Goal: Task Accomplishment & Management: Manage account settings

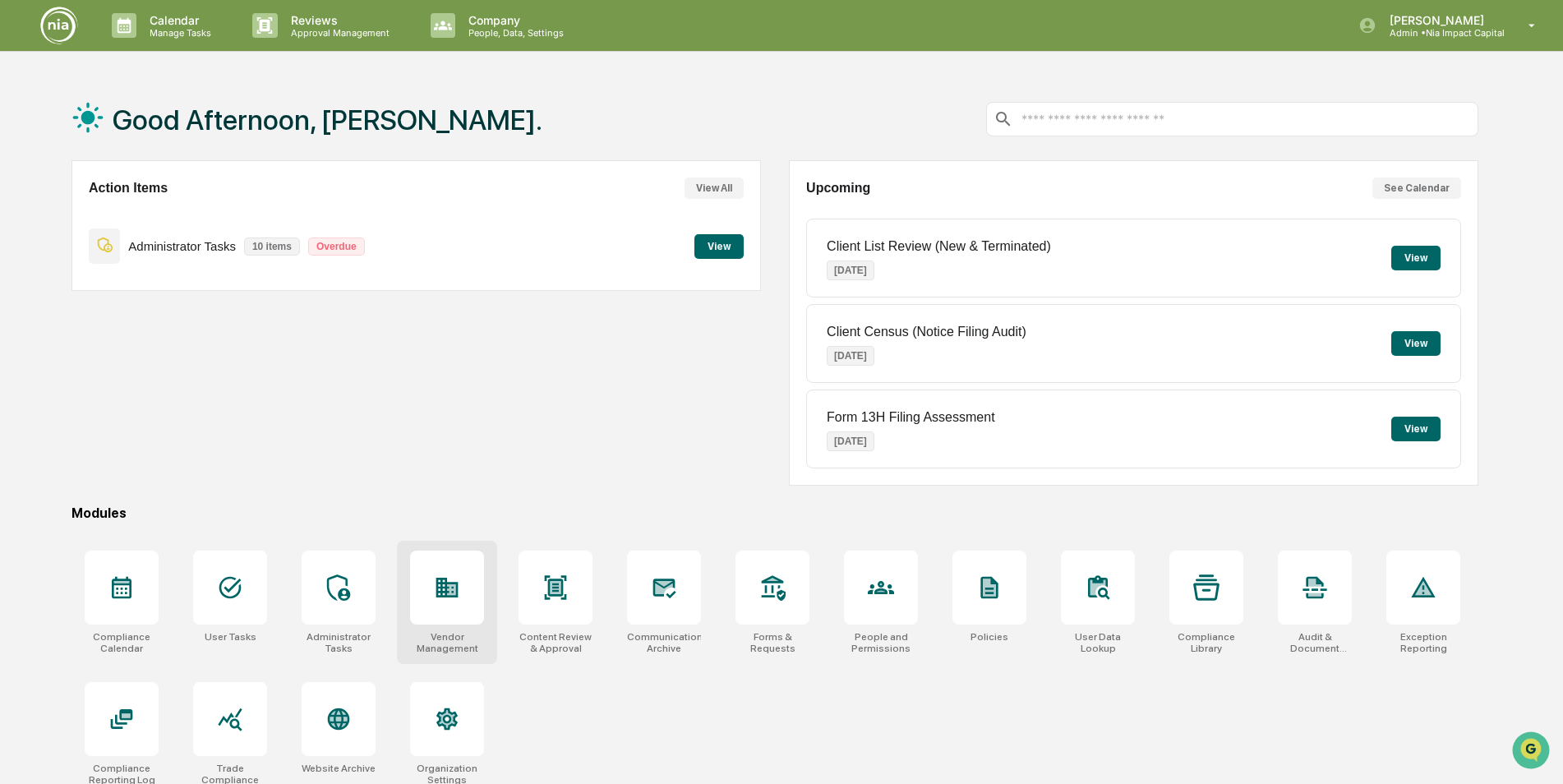
click at [427, 607] on div at bounding box center [447, 587] width 74 height 74
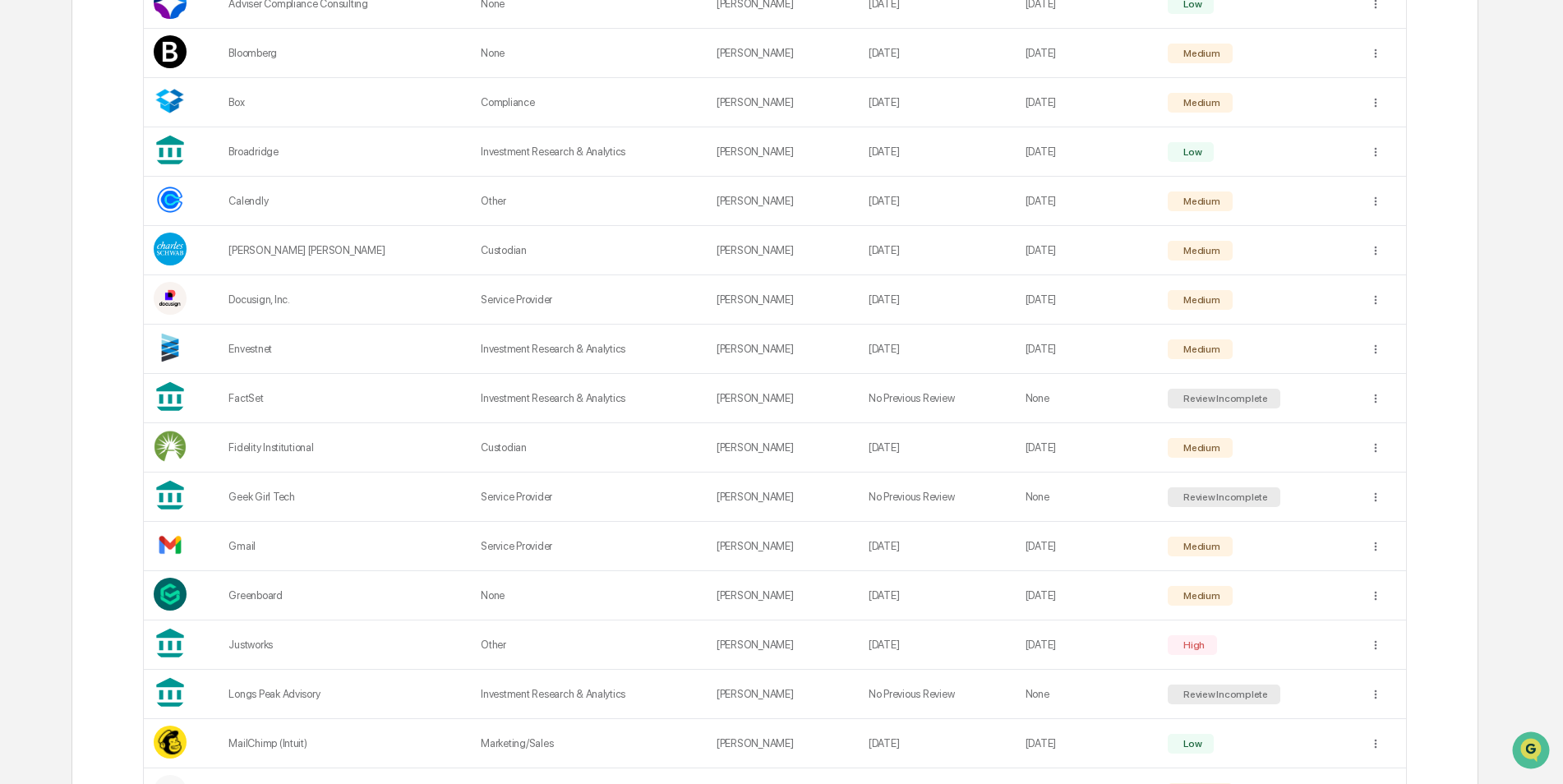
scroll to position [493, 0]
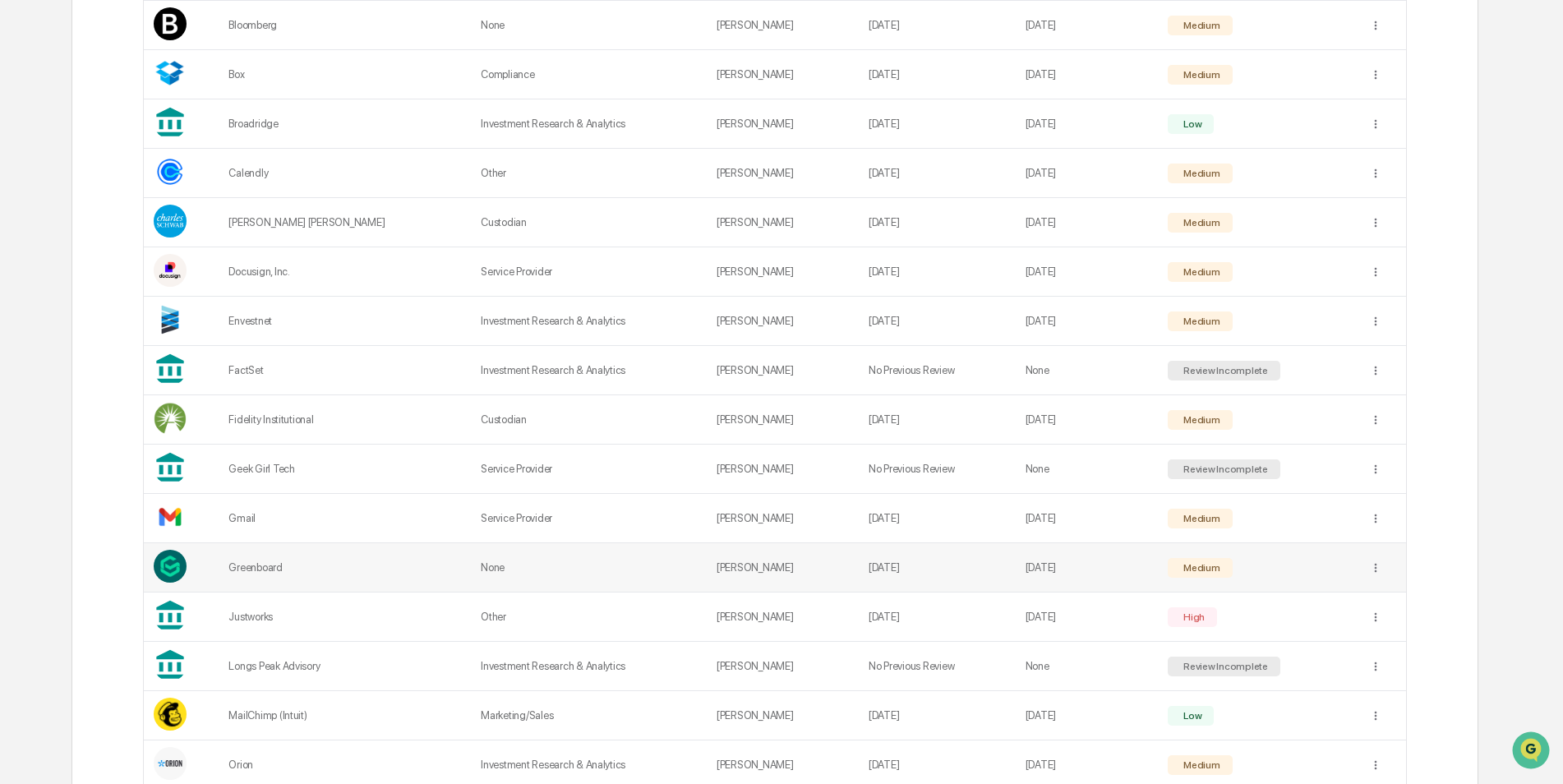
click at [1296, 569] on td "Medium" at bounding box center [1258, 568] width 202 height 49
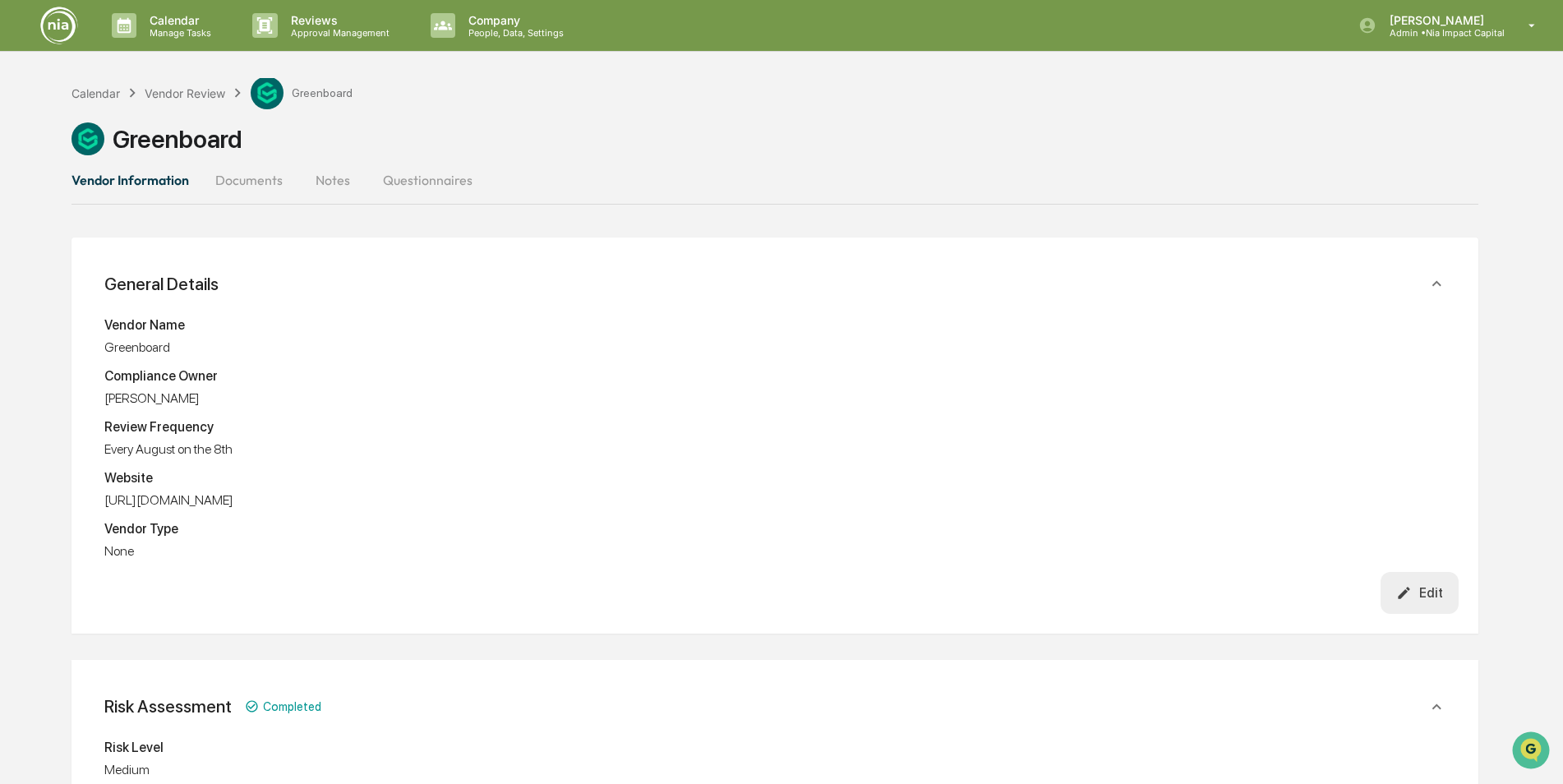
click at [258, 182] on button "Documents" at bounding box center [249, 180] width 94 height 39
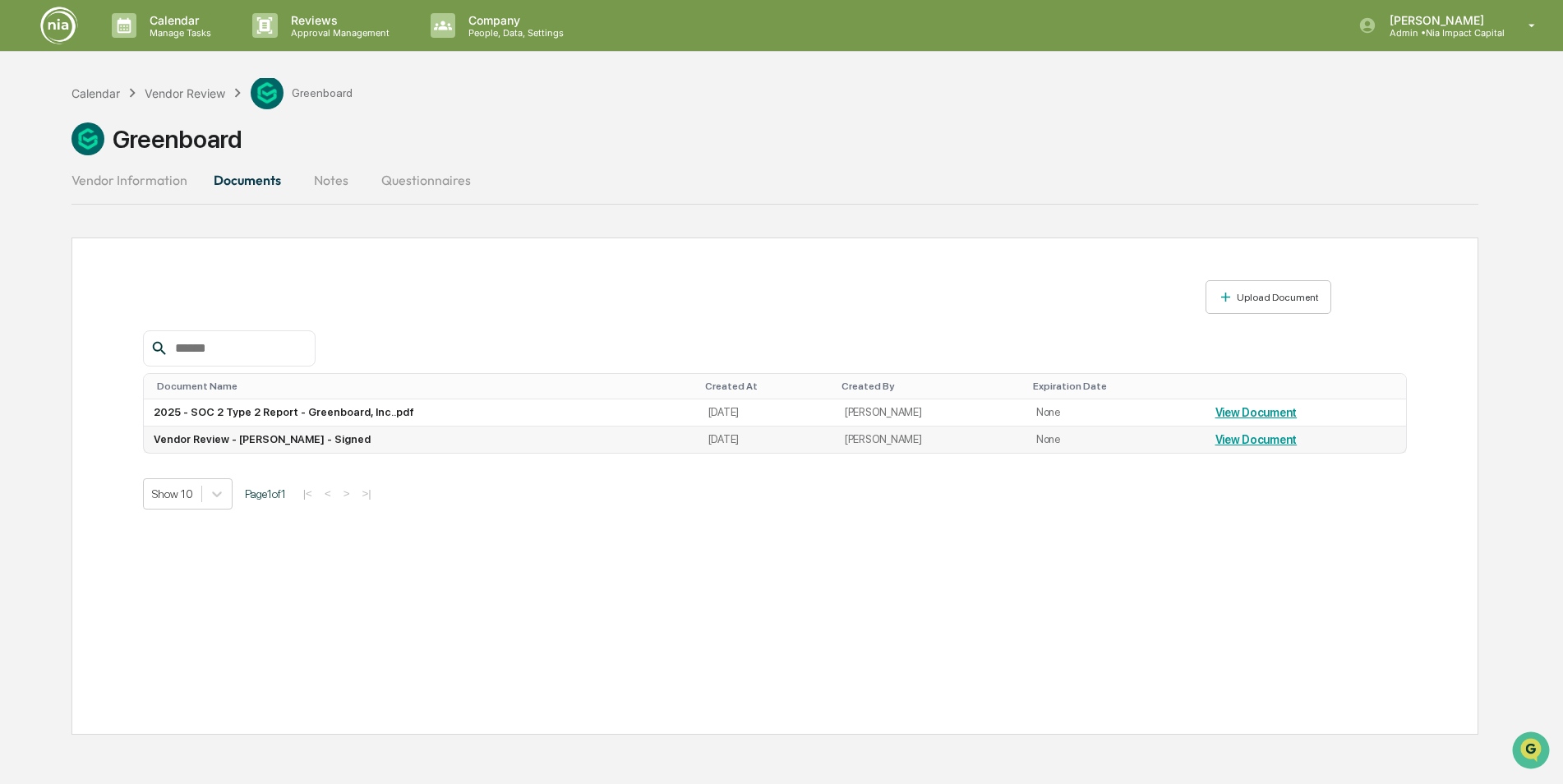
click at [1252, 443] on link "View Document" at bounding box center [1257, 439] width 83 height 13
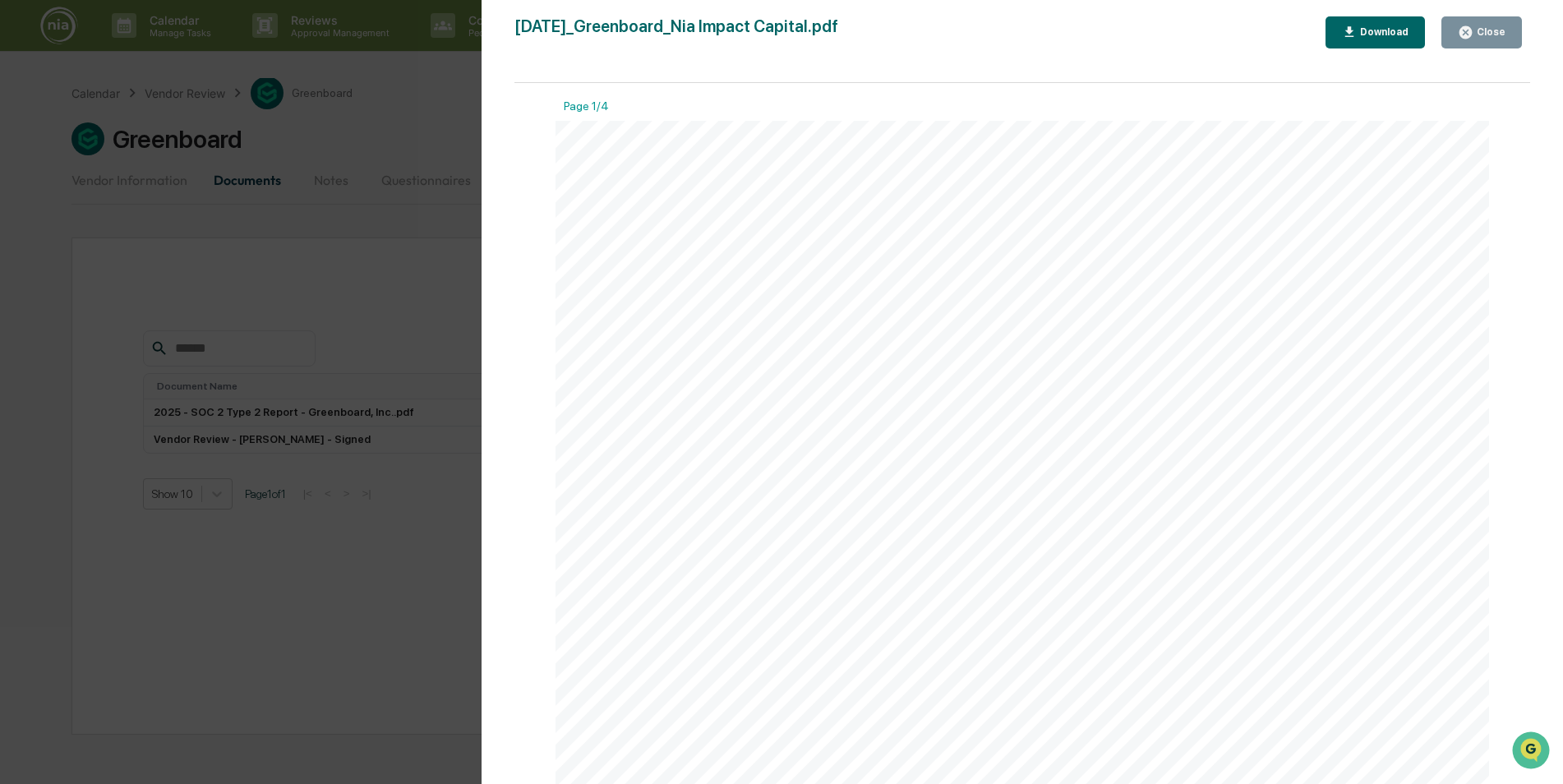
click at [1480, 36] on div "Close" at bounding box center [1490, 32] width 32 height 12
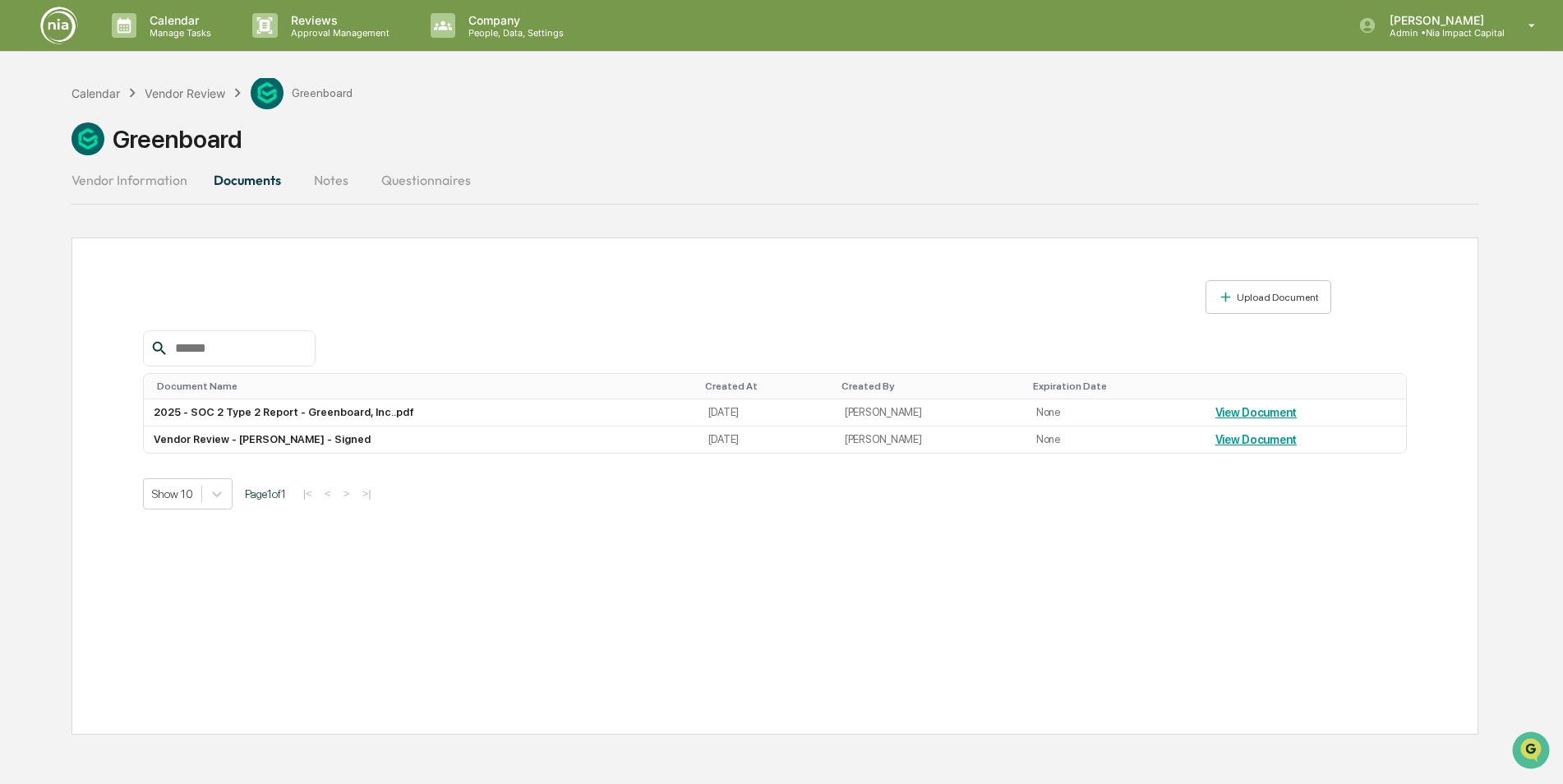
click at [867, 134] on div "Greenboard" at bounding box center [775, 139] width 1407 height 33
click at [54, 20] on img at bounding box center [59, 26] width 39 height 39
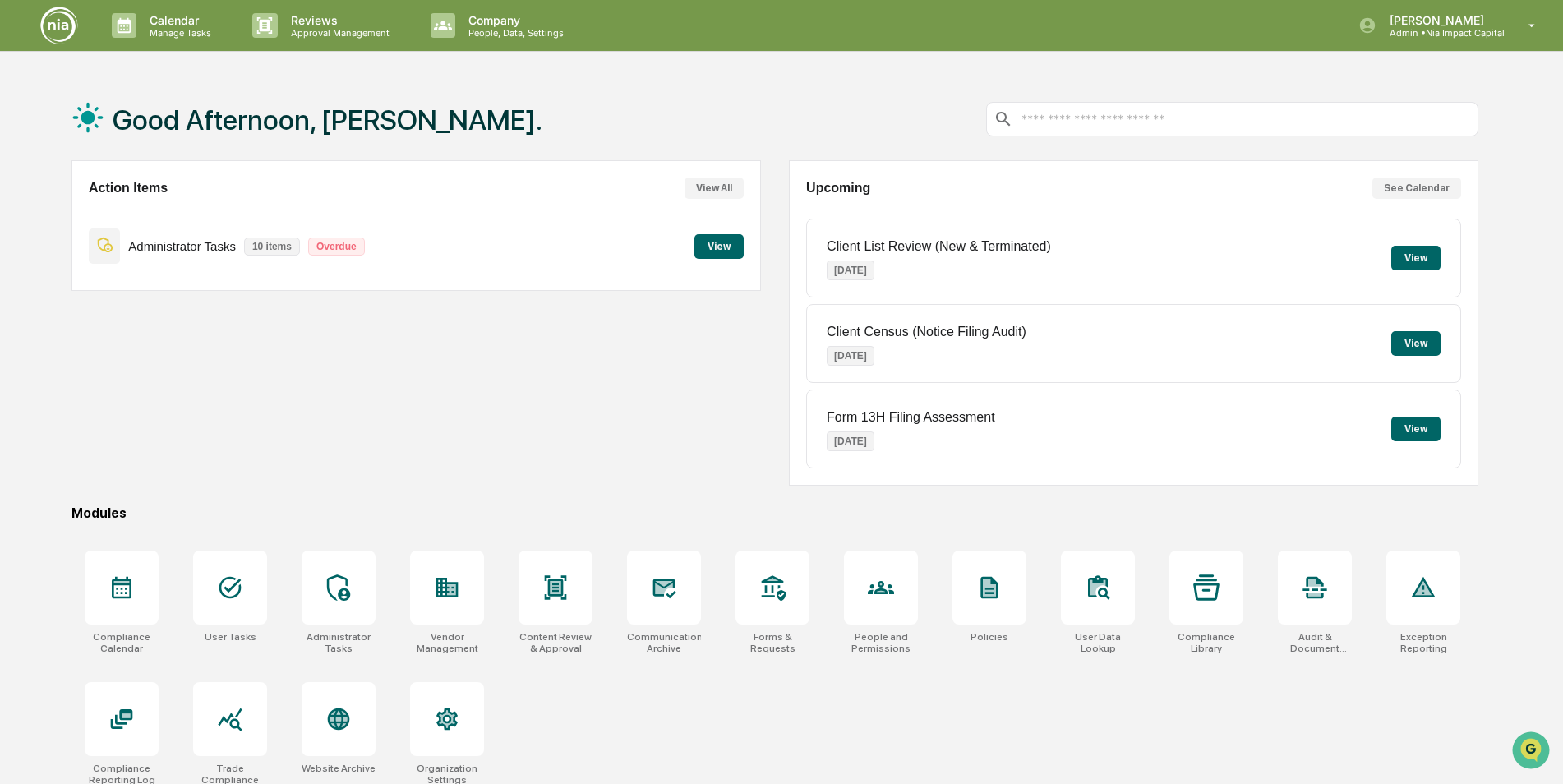
scroll to position [78, 0]
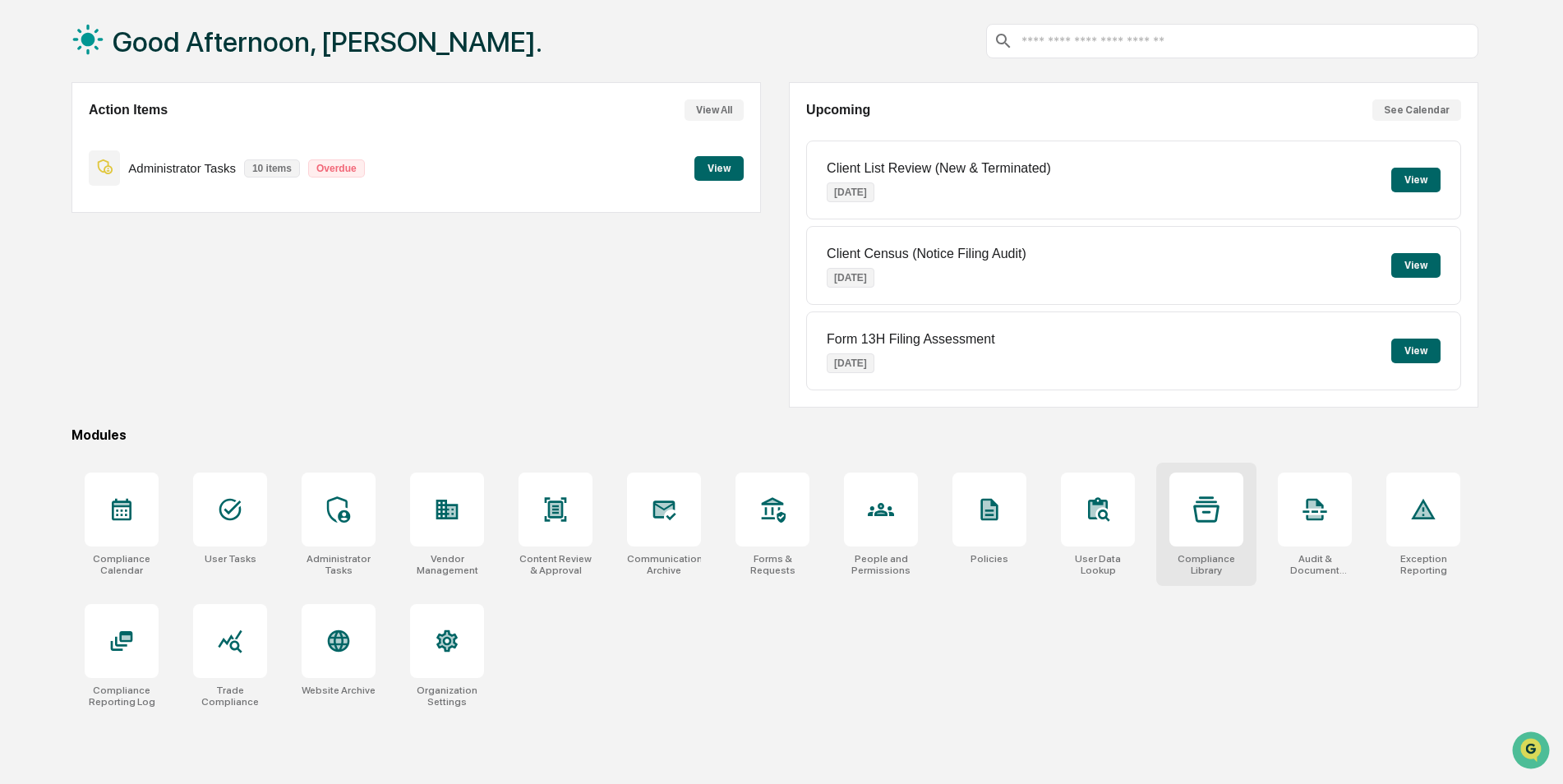
click at [1218, 509] on icon at bounding box center [1206, 509] width 26 height 26
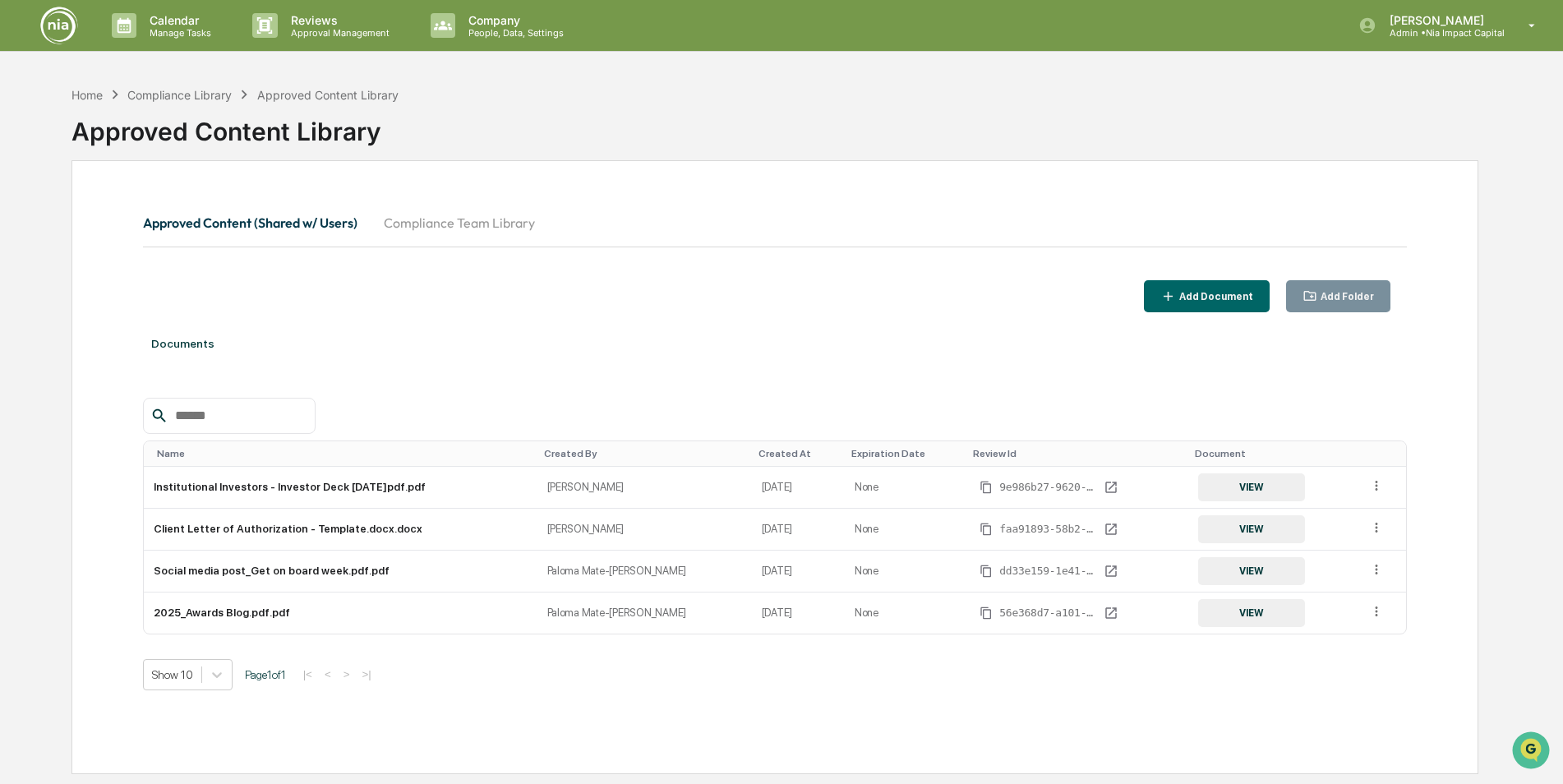
click at [43, 29] on img at bounding box center [59, 26] width 39 height 39
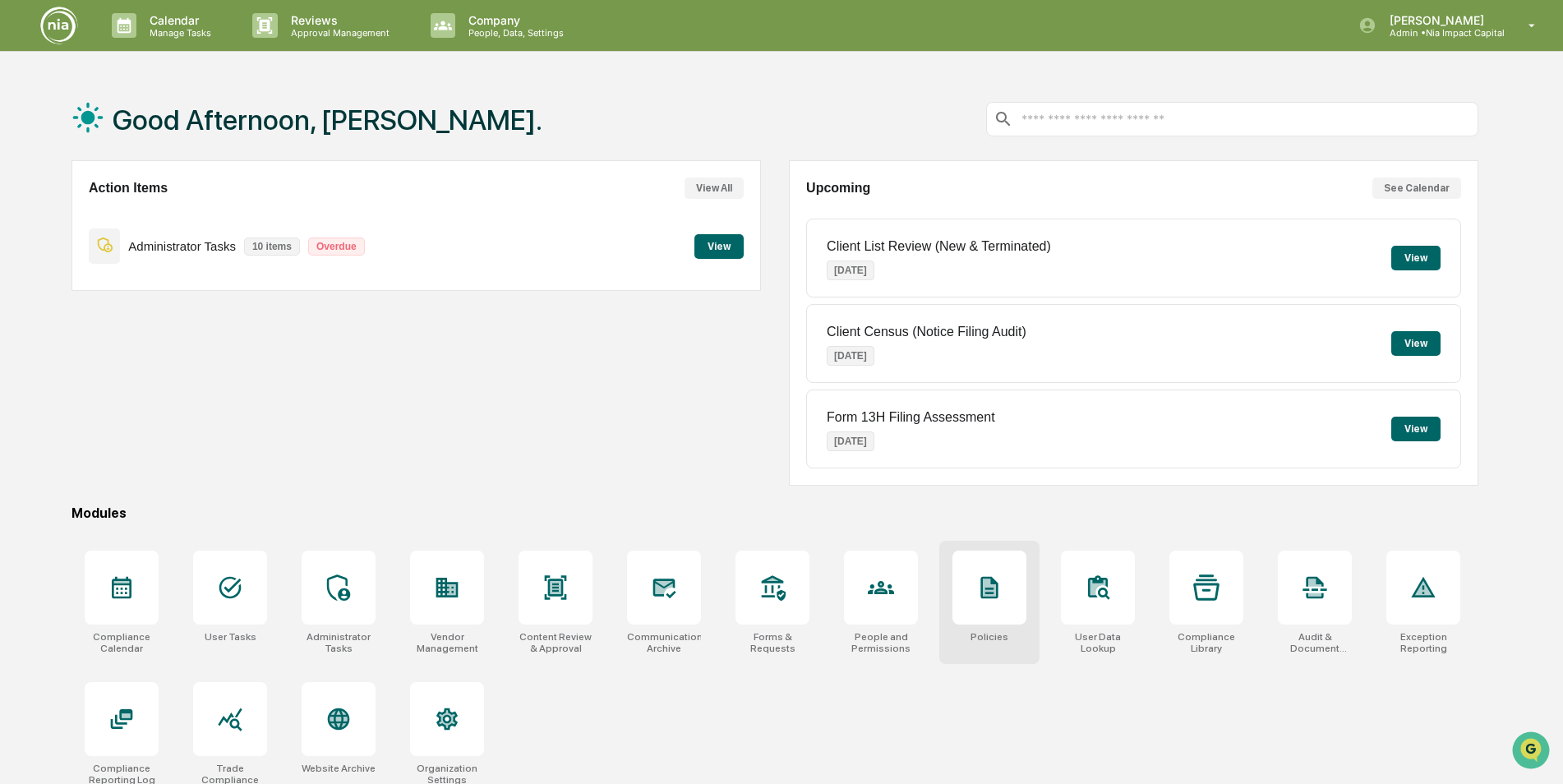
click at [985, 604] on div at bounding box center [989, 587] width 74 height 74
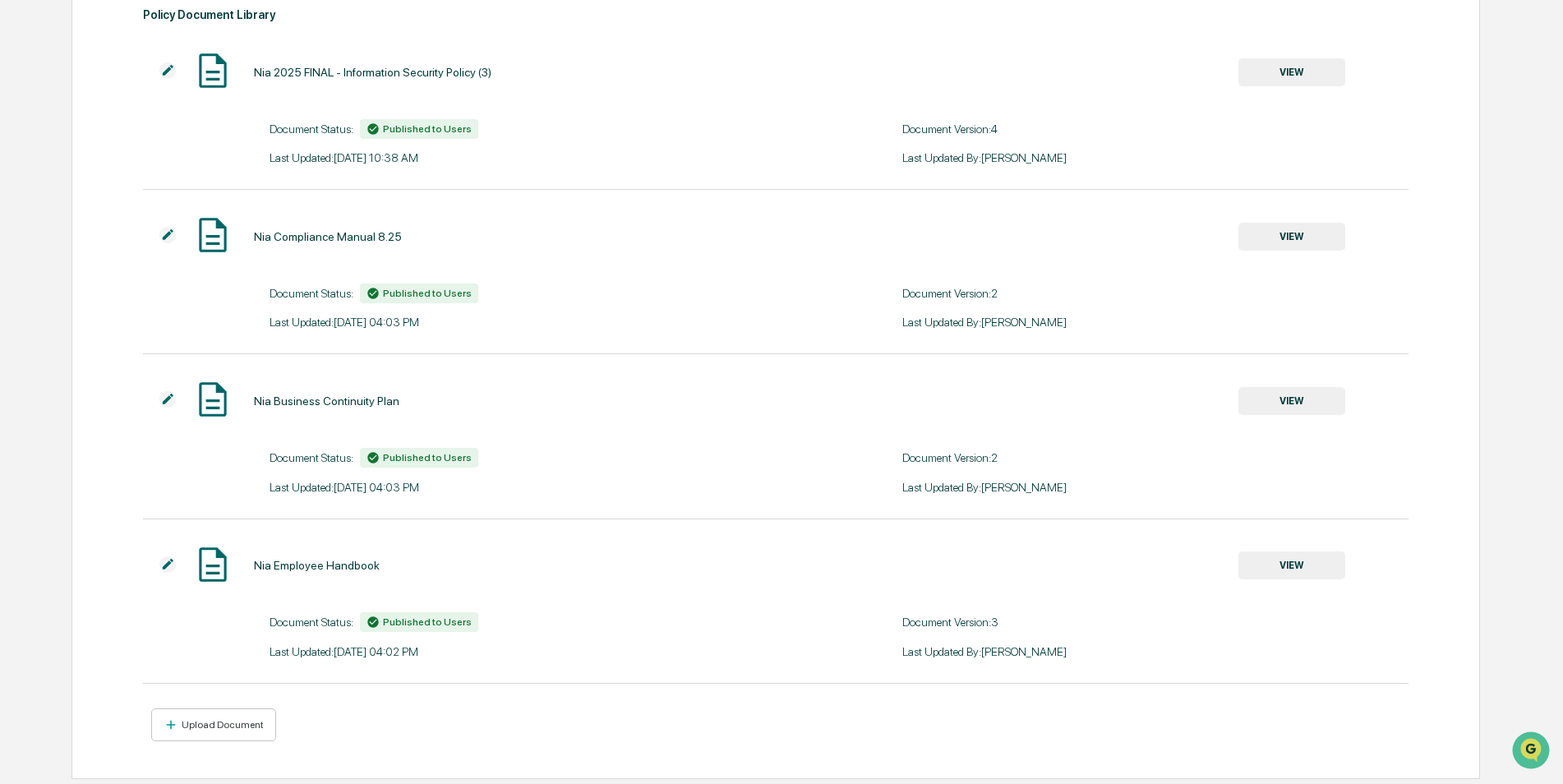
scroll to position [180, 0]
click at [167, 564] on img at bounding box center [167, 561] width 16 height 16
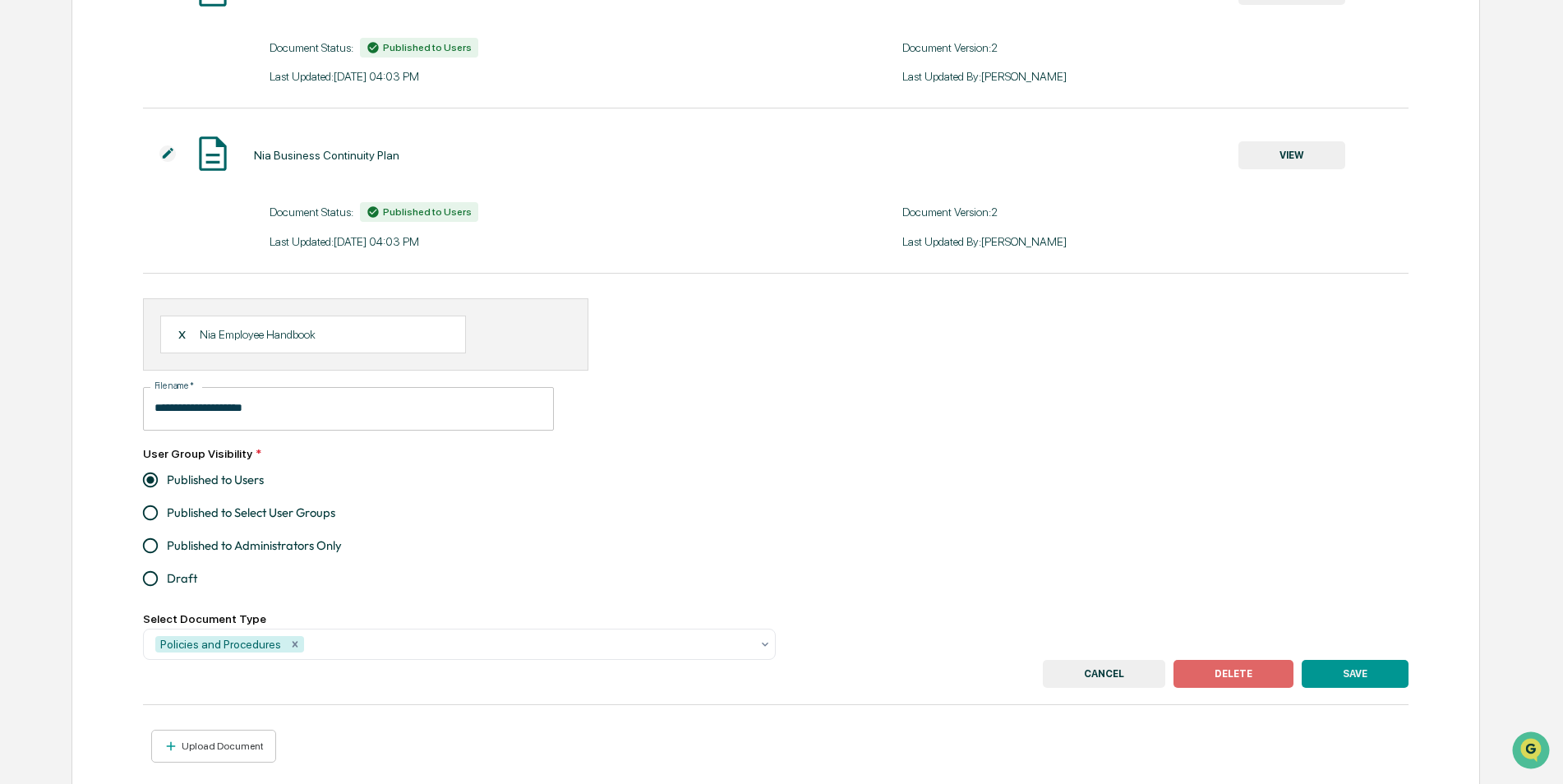
scroll to position [448, 0]
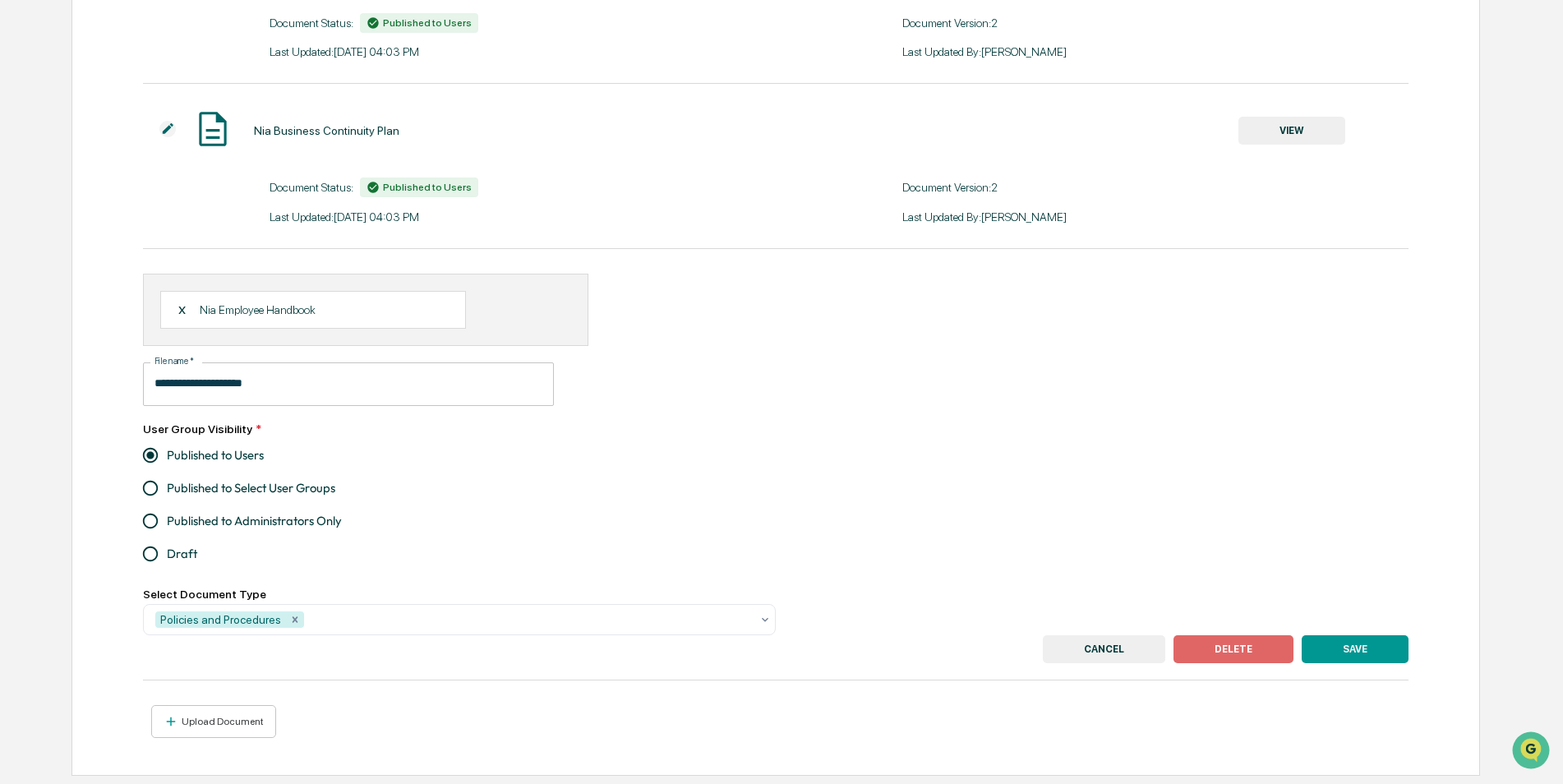
click at [1072, 642] on button "CANCEL" at bounding box center [1104, 649] width 123 height 28
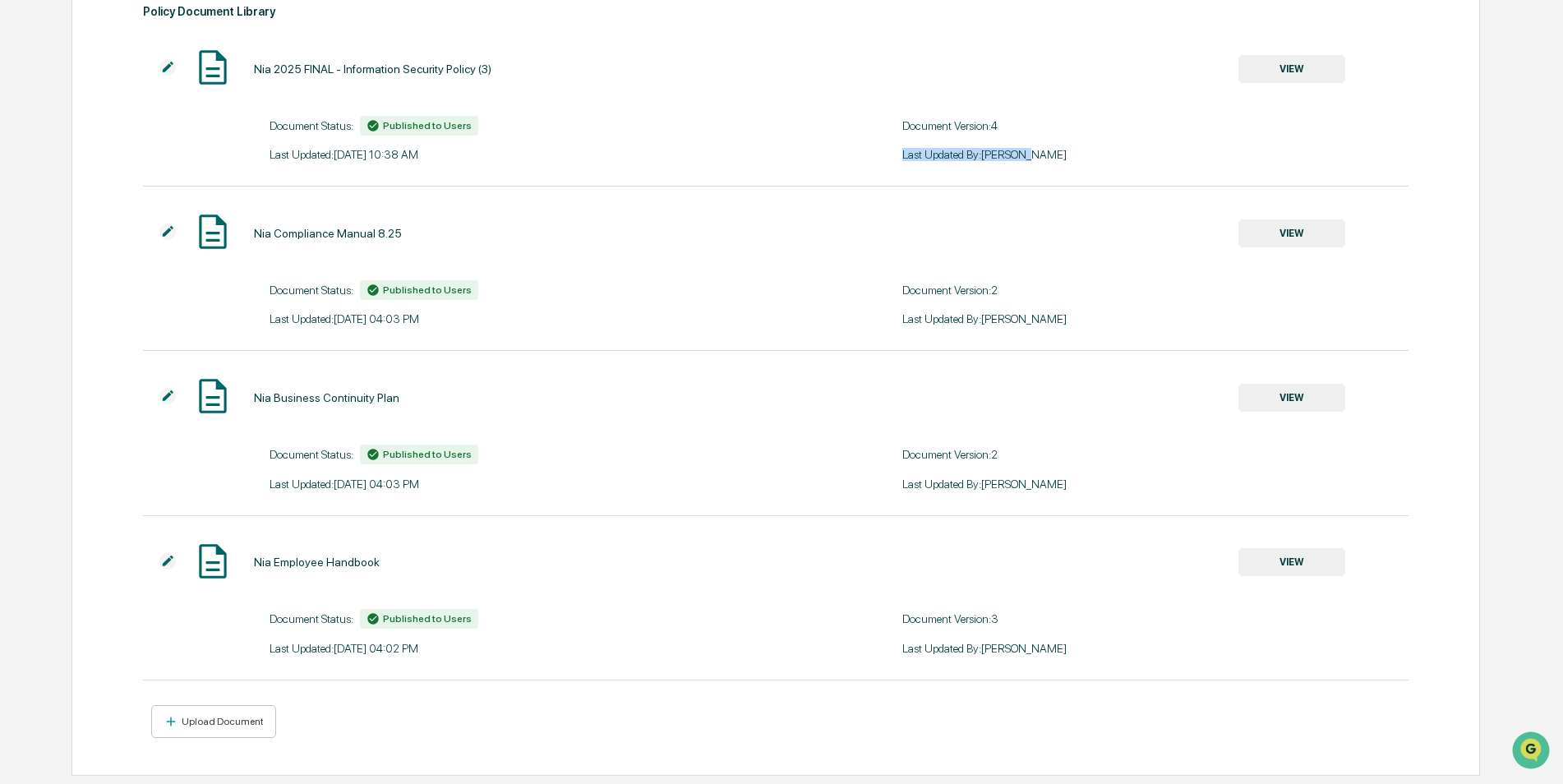
drag, startPoint x: 902, startPoint y: 146, endPoint x: 1036, endPoint y: 161, distance: 134.8
click at [1036, 161] on div "Last Updated: 09/26/2025, 10:38 AM Last Updated By: Sam Brown" at bounding box center [776, 148] width 1267 height 26
drag, startPoint x: 1036, startPoint y: 161, endPoint x: 1046, endPoint y: 163, distance: 10.2
click at [1046, 163] on div "Nia 2025 FINAL - Information Security Policy (3) VIEW Document Status: Publishe…" at bounding box center [776, 117] width 1267 height 140
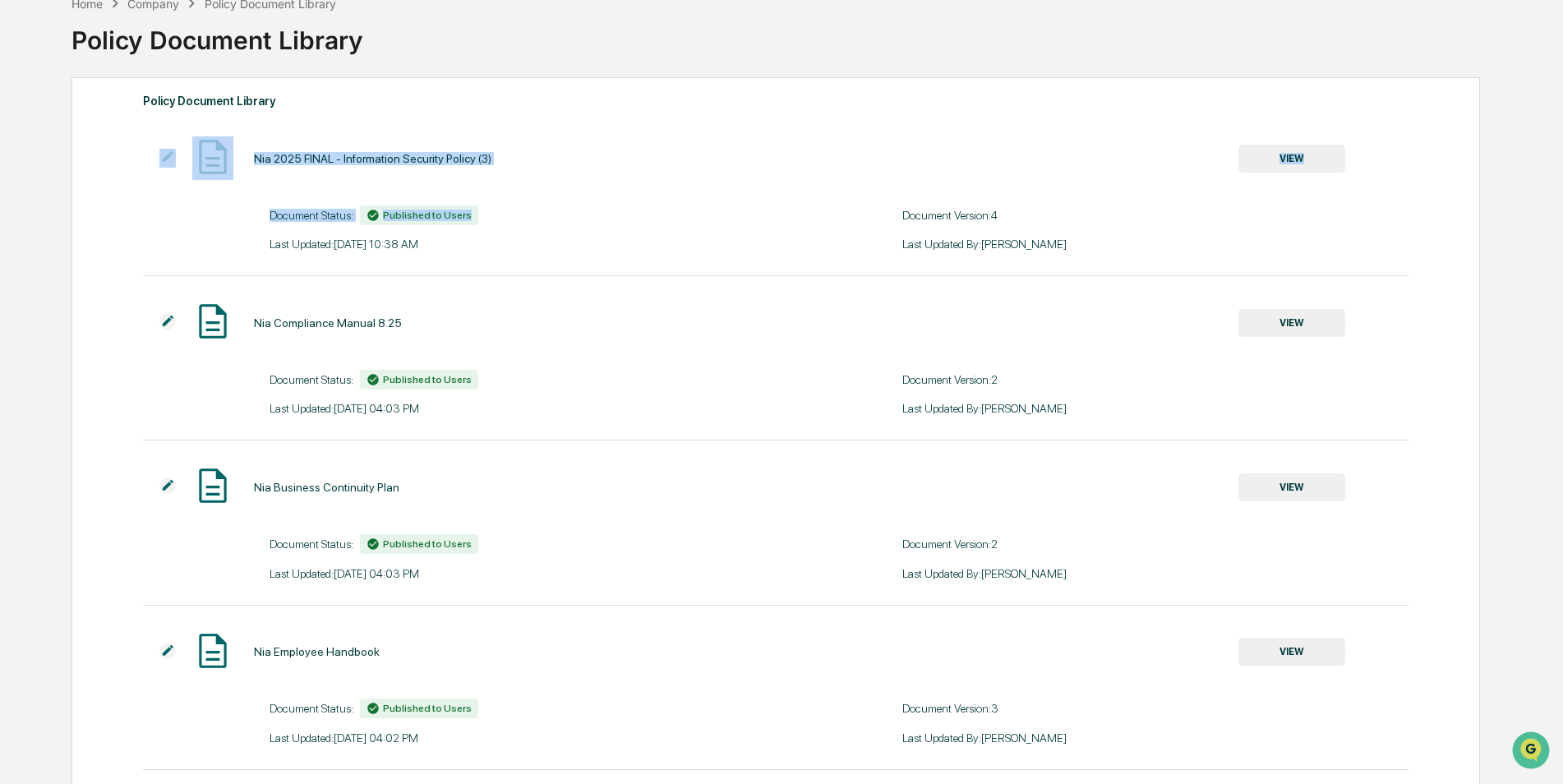
scroll to position [0, 0]
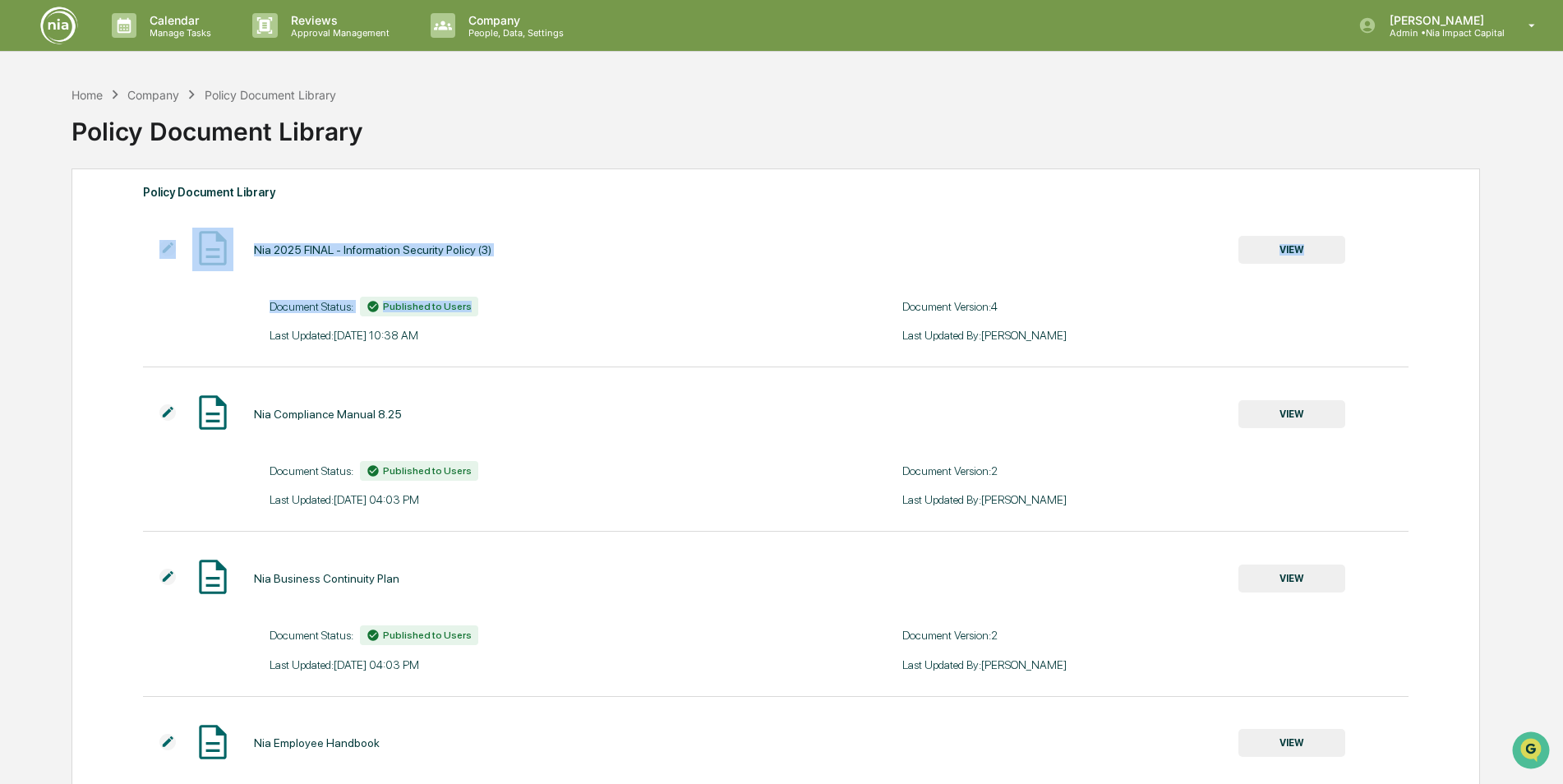
click at [66, 21] on img at bounding box center [59, 26] width 39 height 39
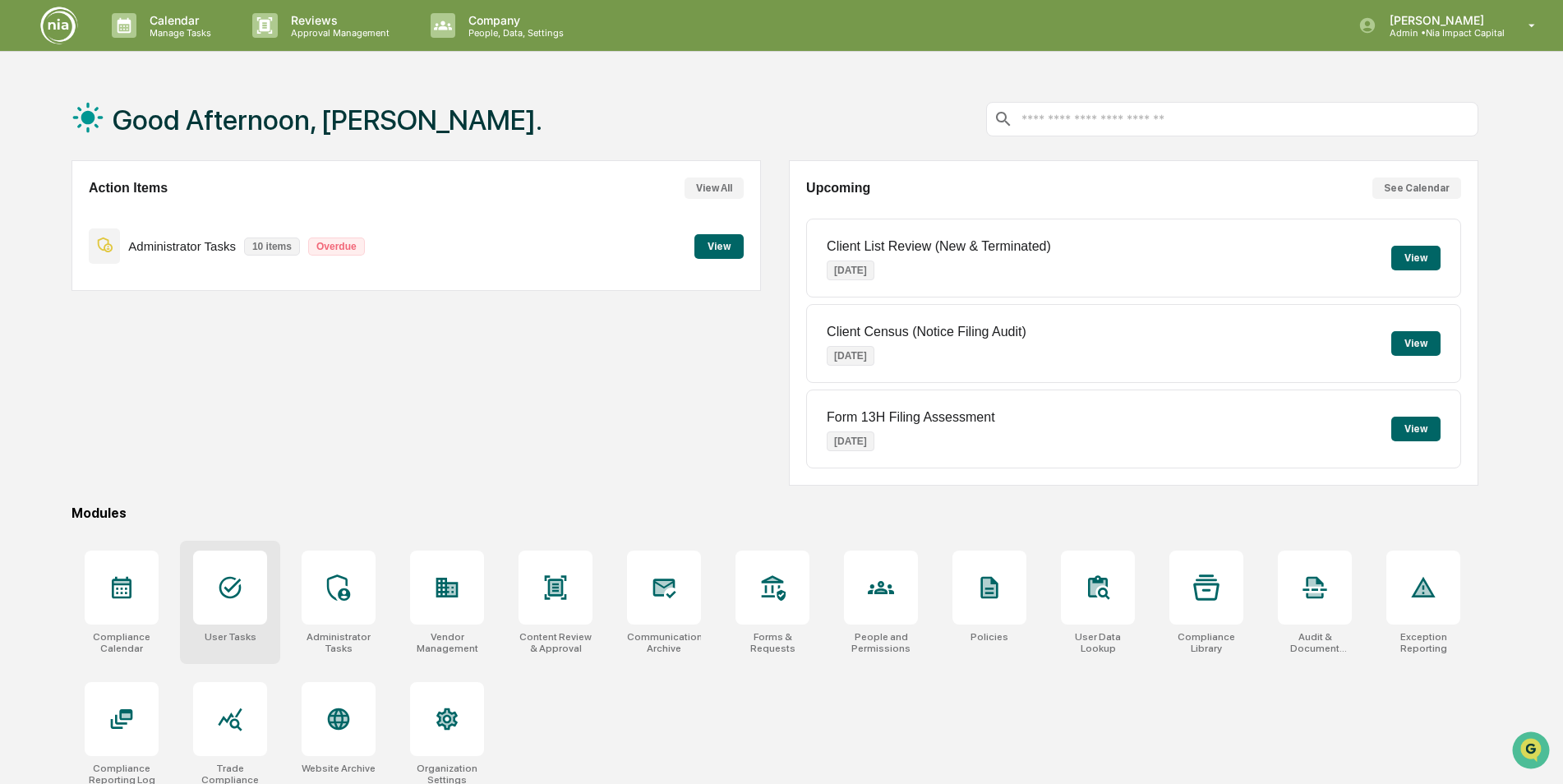
click at [236, 606] on div at bounding box center [230, 587] width 74 height 74
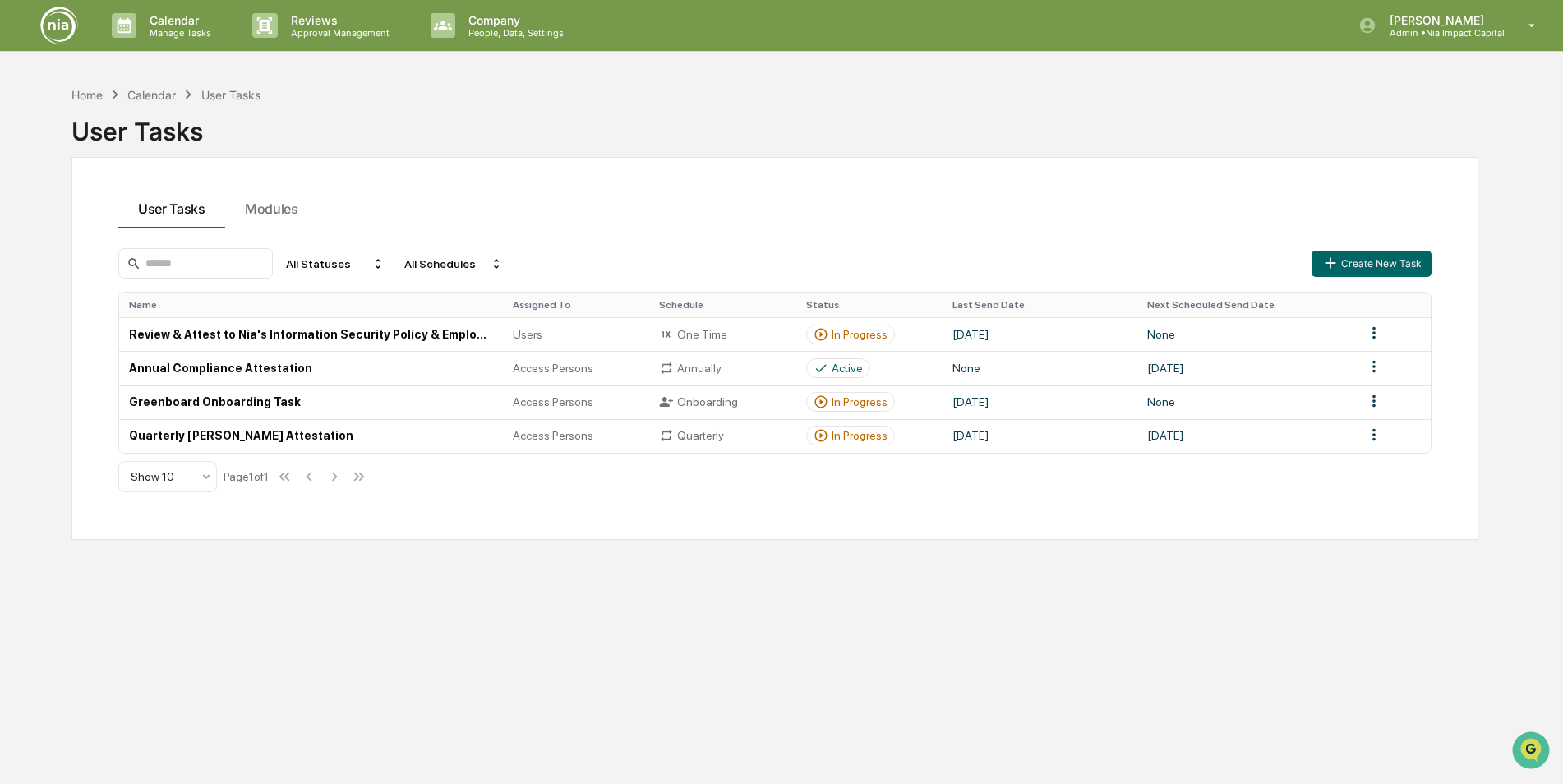
click at [485, 540] on div "User Tasks Modules All Statuses All Schedules Create New Task Name Assigned To …" at bounding box center [775, 348] width 1407 height 383
click at [1370, 335] on html "Calendar Manage Tasks Reviews Approval Management Company People, Data, Setting…" at bounding box center [782, 392] width 1563 height 784
click at [819, 621] on html "Calendar Manage Tasks Reviews Approval Management Company People, Data, Setting…" at bounding box center [786, 392] width 1572 height 784
click at [228, 338] on td "Review & Attest to Nia's Information Security Policy & Employee Handbook" at bounding box center [311, 335] width 384 height 34
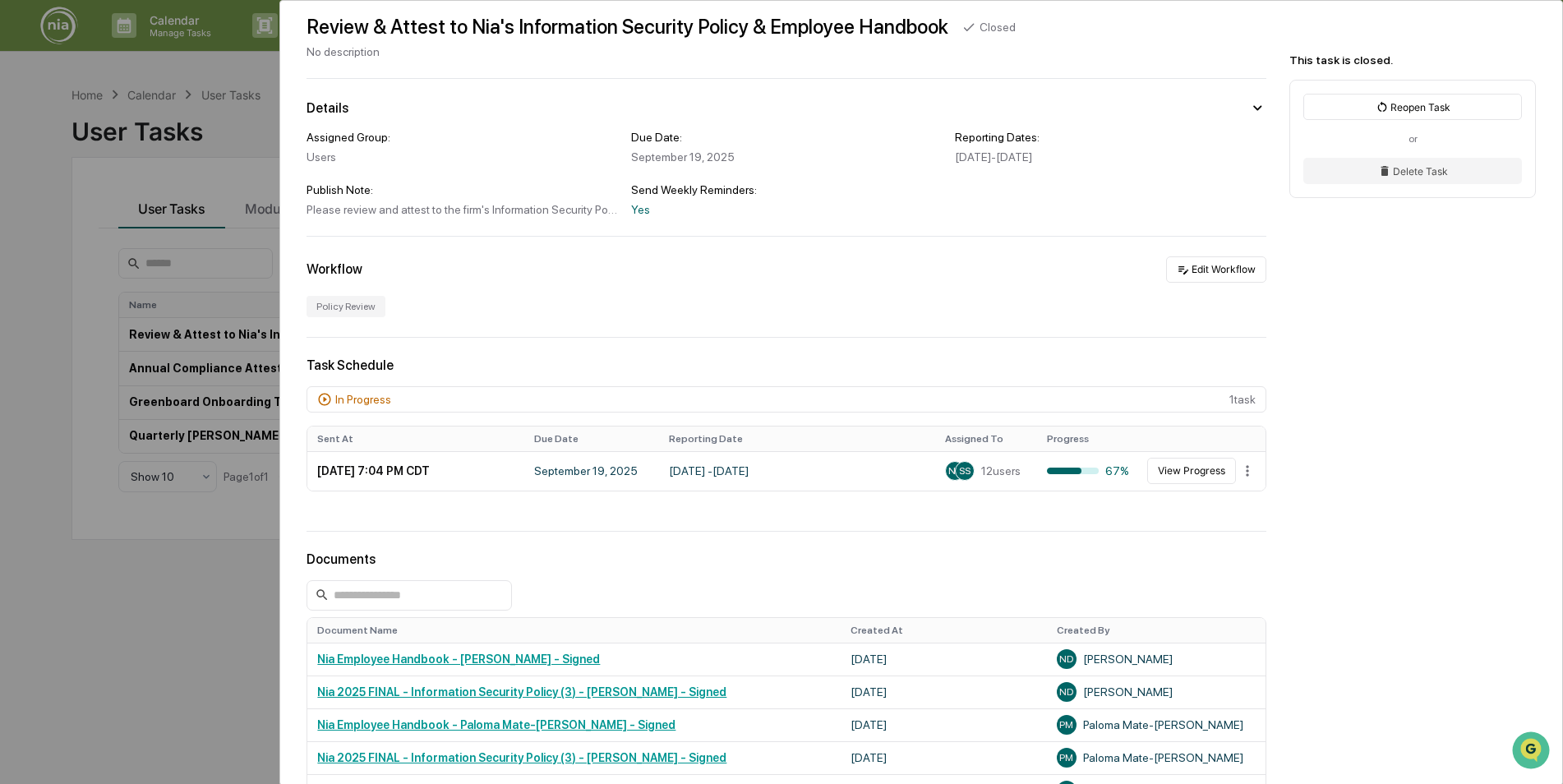
scroll to position [83, 0]
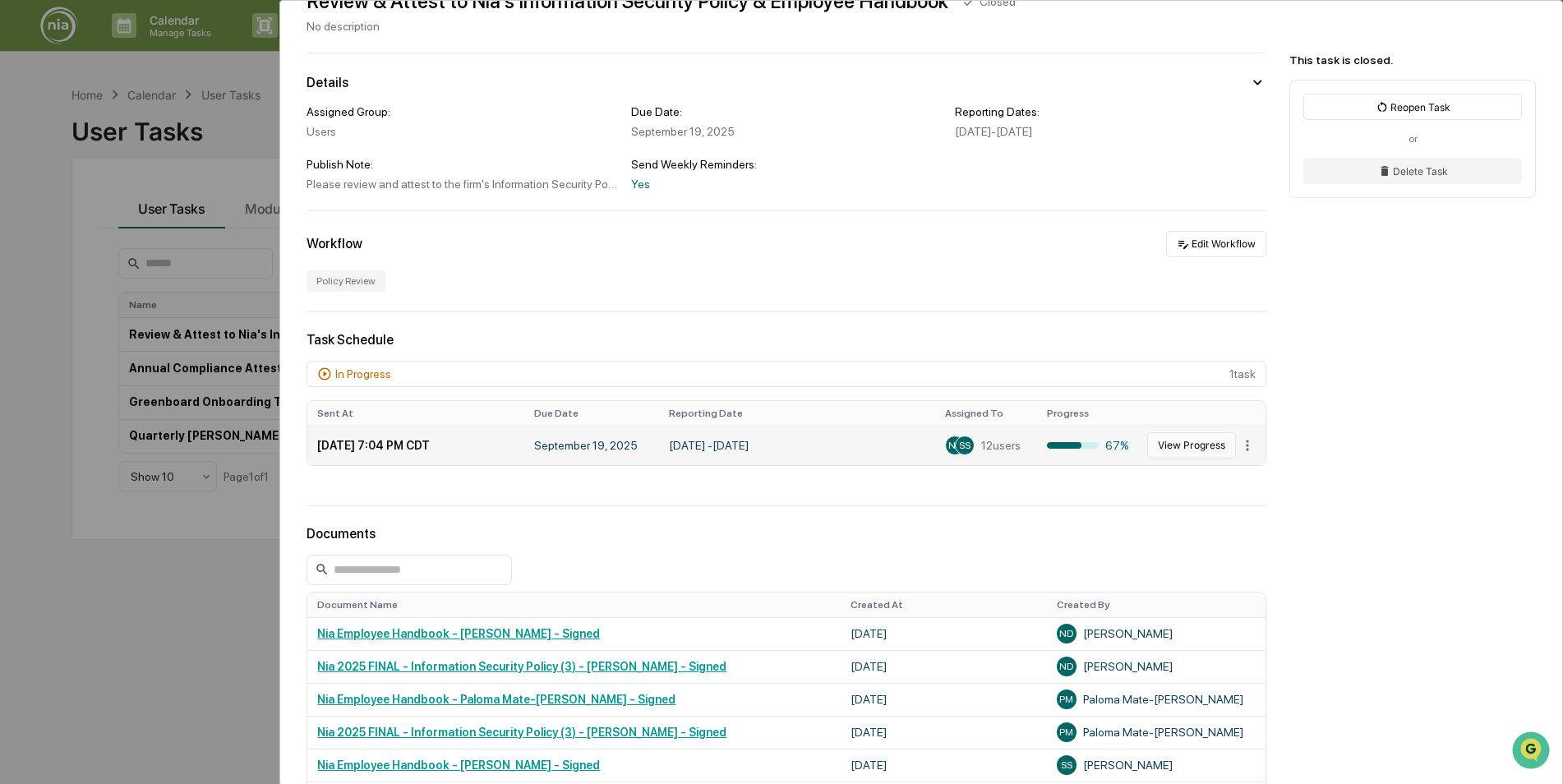
click at [1192, 448] on button "View Progress" at bounding box center [1192, 445] width 89 height 26
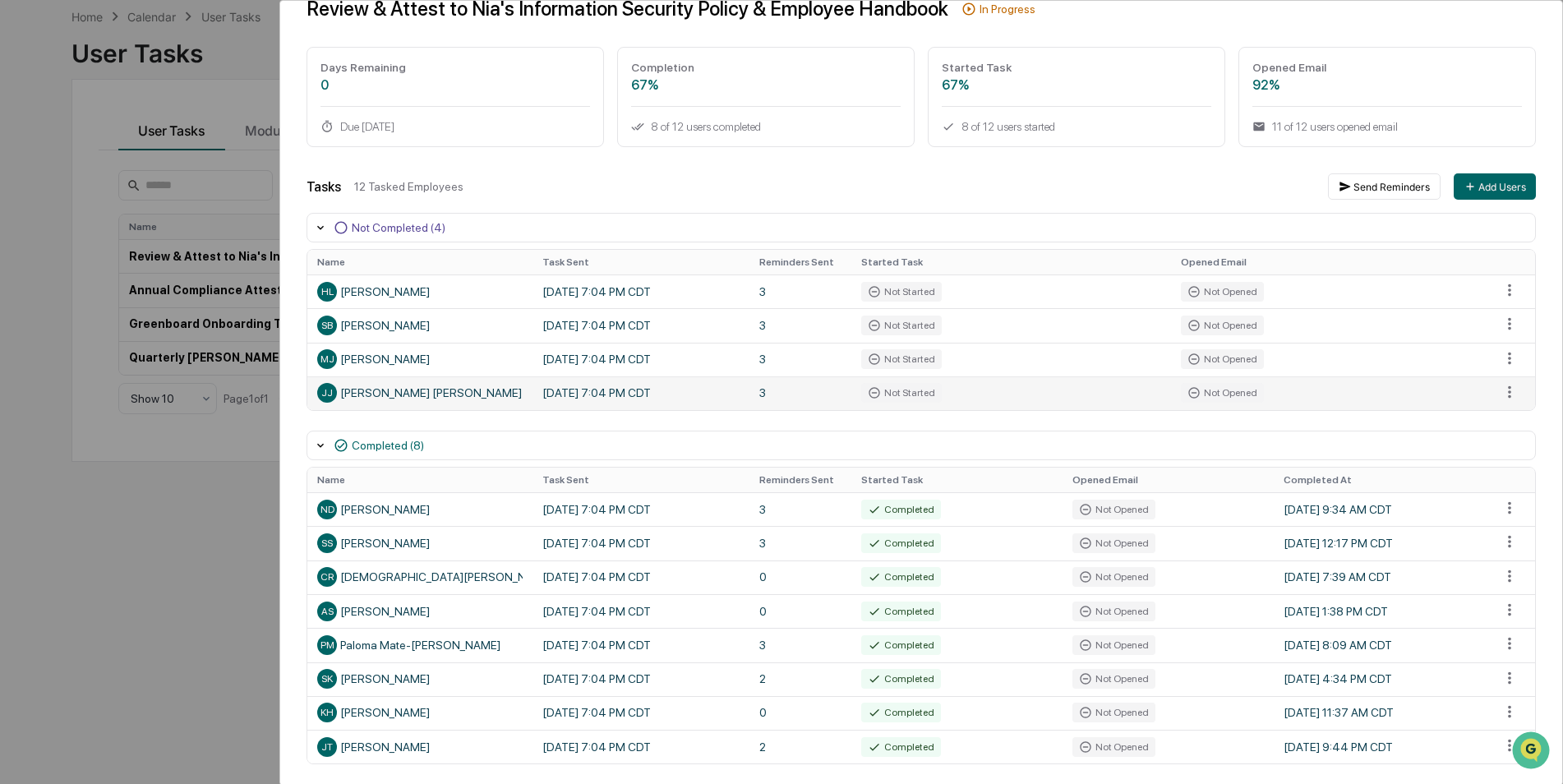
scroll to position [56, 0]
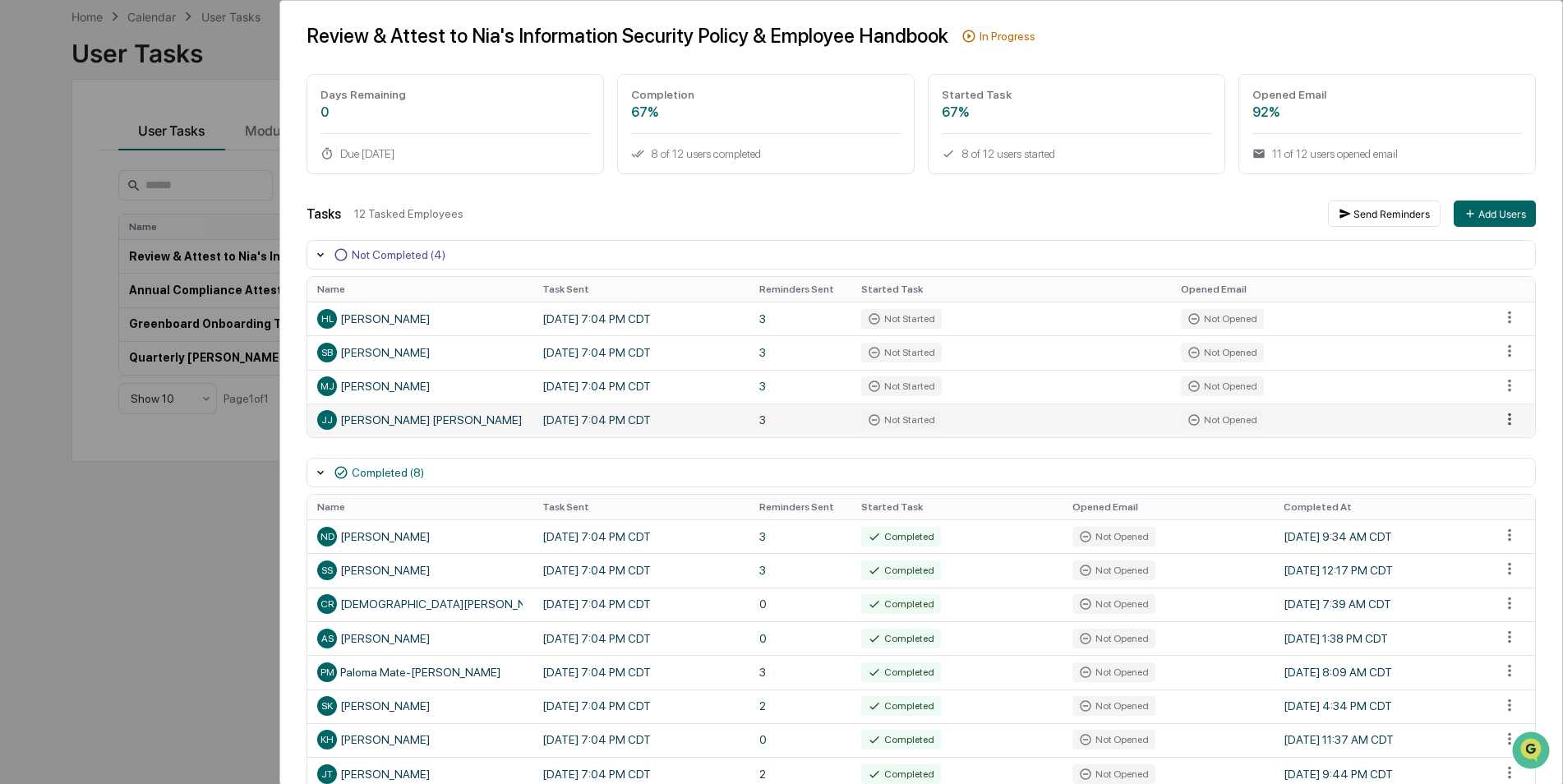
click at [1498, 420] on html "Calendar Manage Tasks Reviews Approval Management Company People, Data, Setting…" at bounding box center [782, 313] width 1563 height 784
click at [1493, 478] on div "Send Reminder" at bounding box center [1509, 475] width 124 height 26
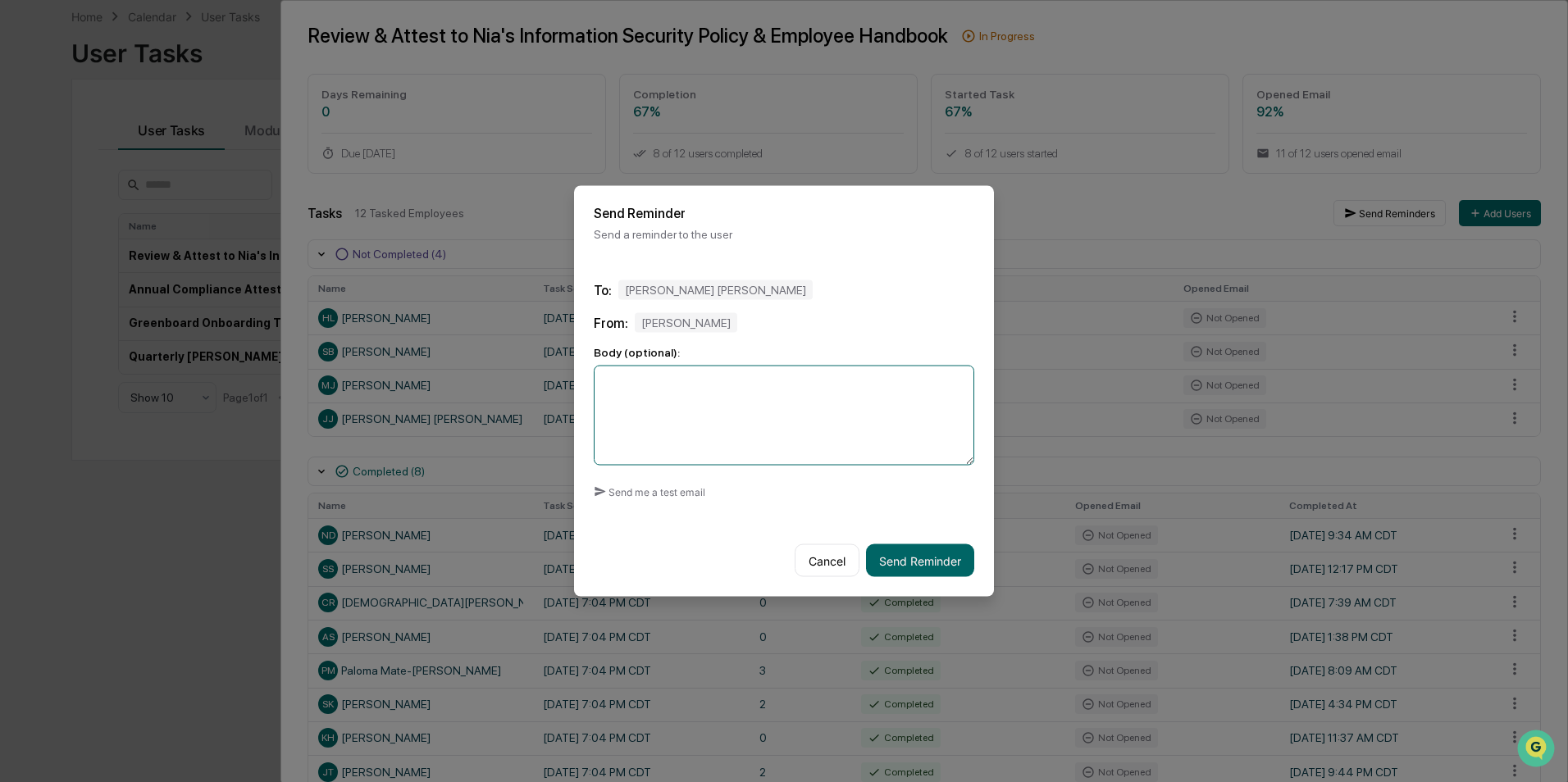
click at [860, 438] on textarea at bounding box center [784, 416] width 381 height 100
click at [899, 385] on textarea "**********" at bounding box center [780, 416] width 372 height 100
type textarea "**********"
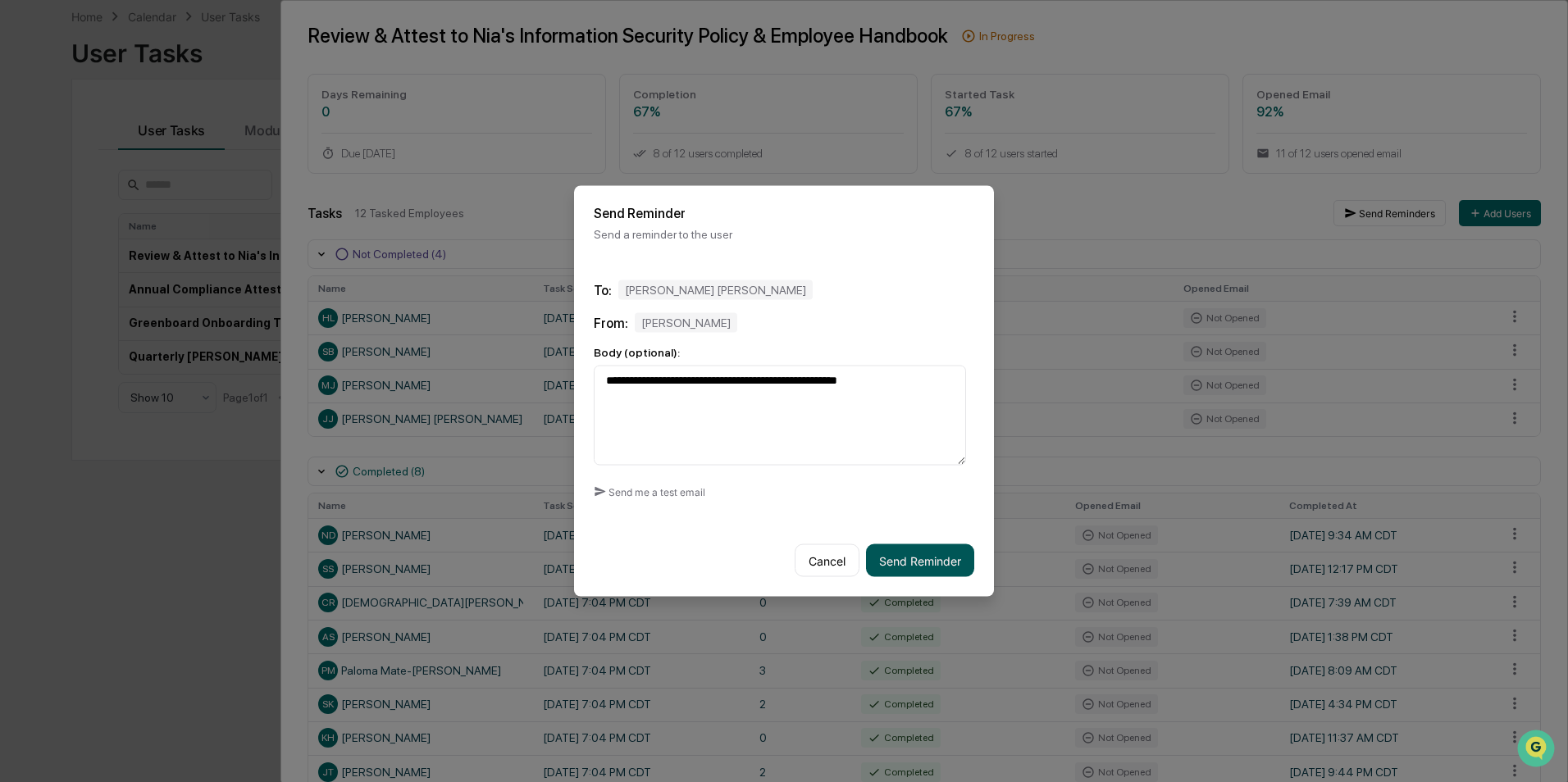
click at [915, 554] on button "Send Reminder" at bounding box center [920, 560] width 108 height 33
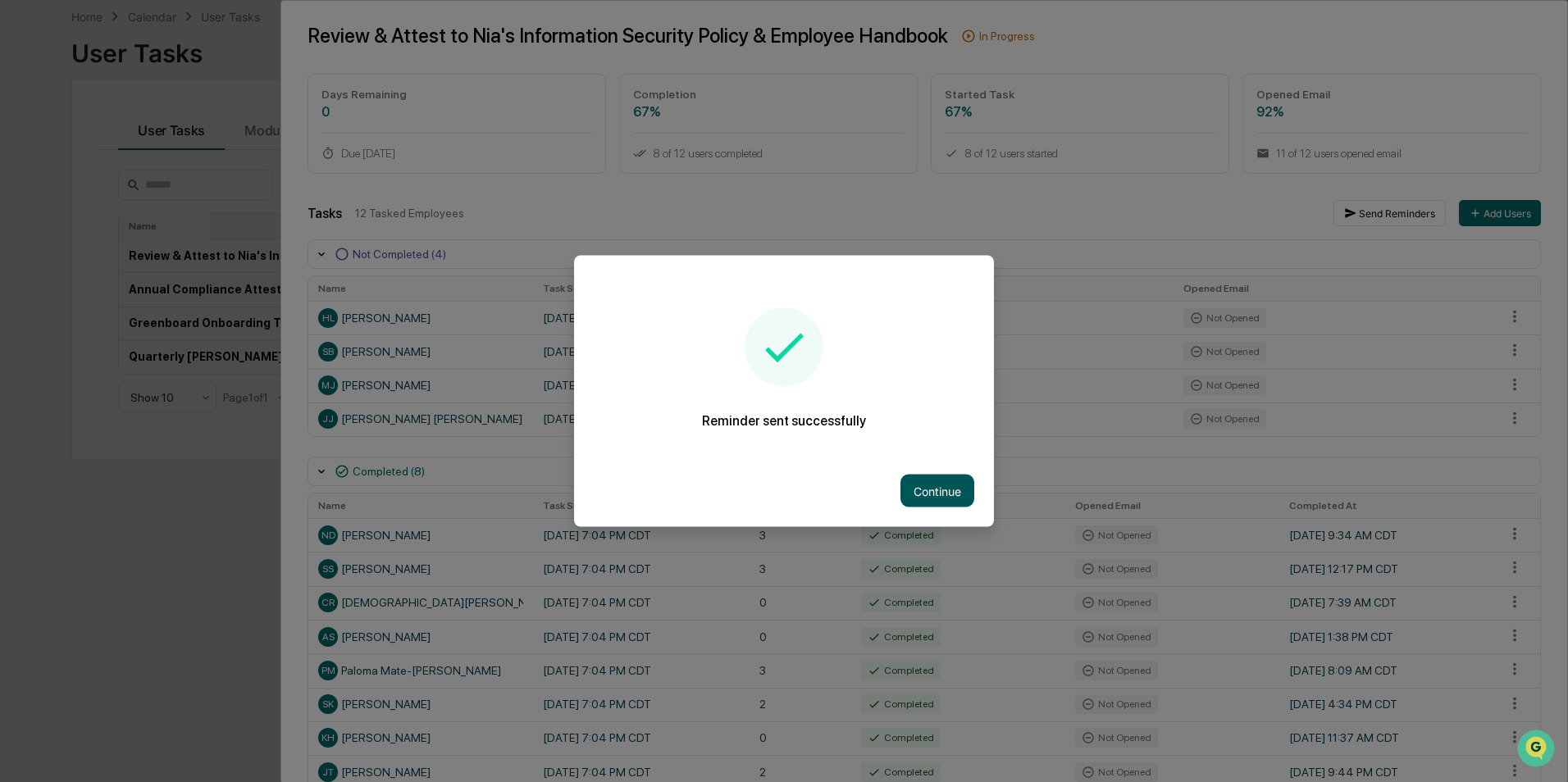
click at [946, 483] on button "Continue" at bounding box center [937, 491] width 74 height 33
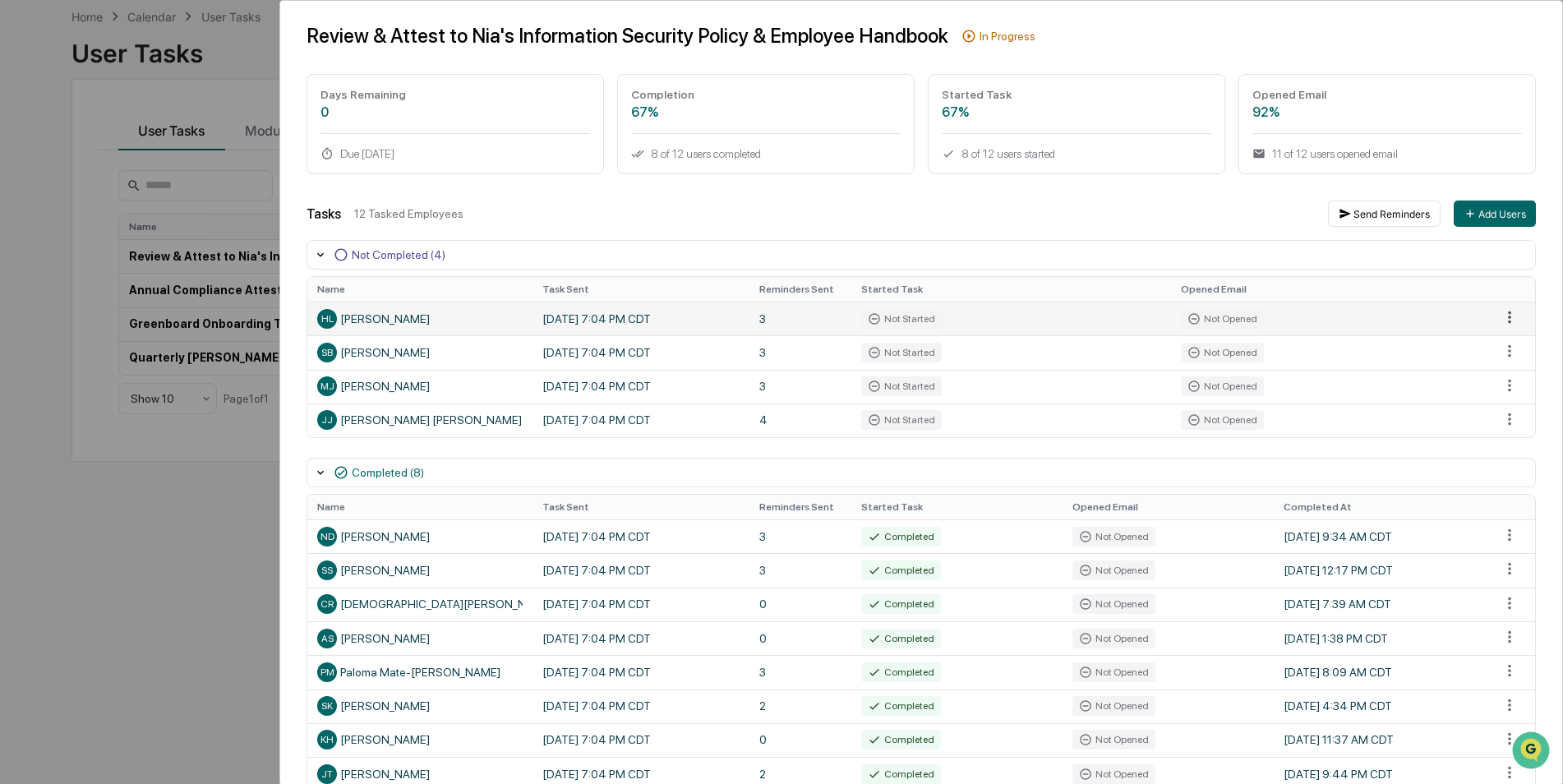
click at [1504, 318] on html "Calendar Manage Tasks Reviews Approval Management Company People, Data, Setting…" at bounding box center [782, 313] width 1563 height 784
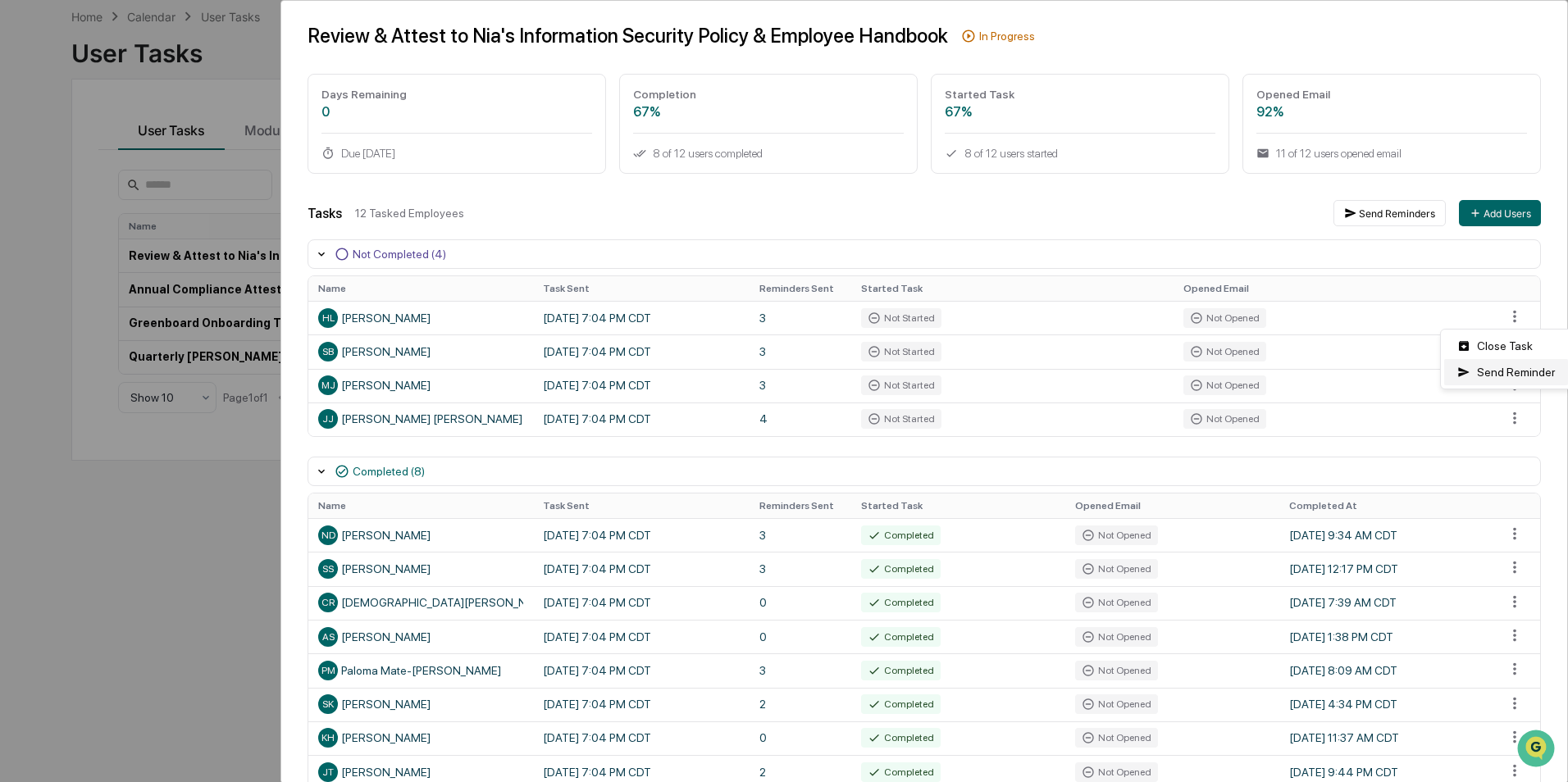
click at [1519, 376] on div "Send Reminder" at bounding box center [1506, 372] width 124 height 26
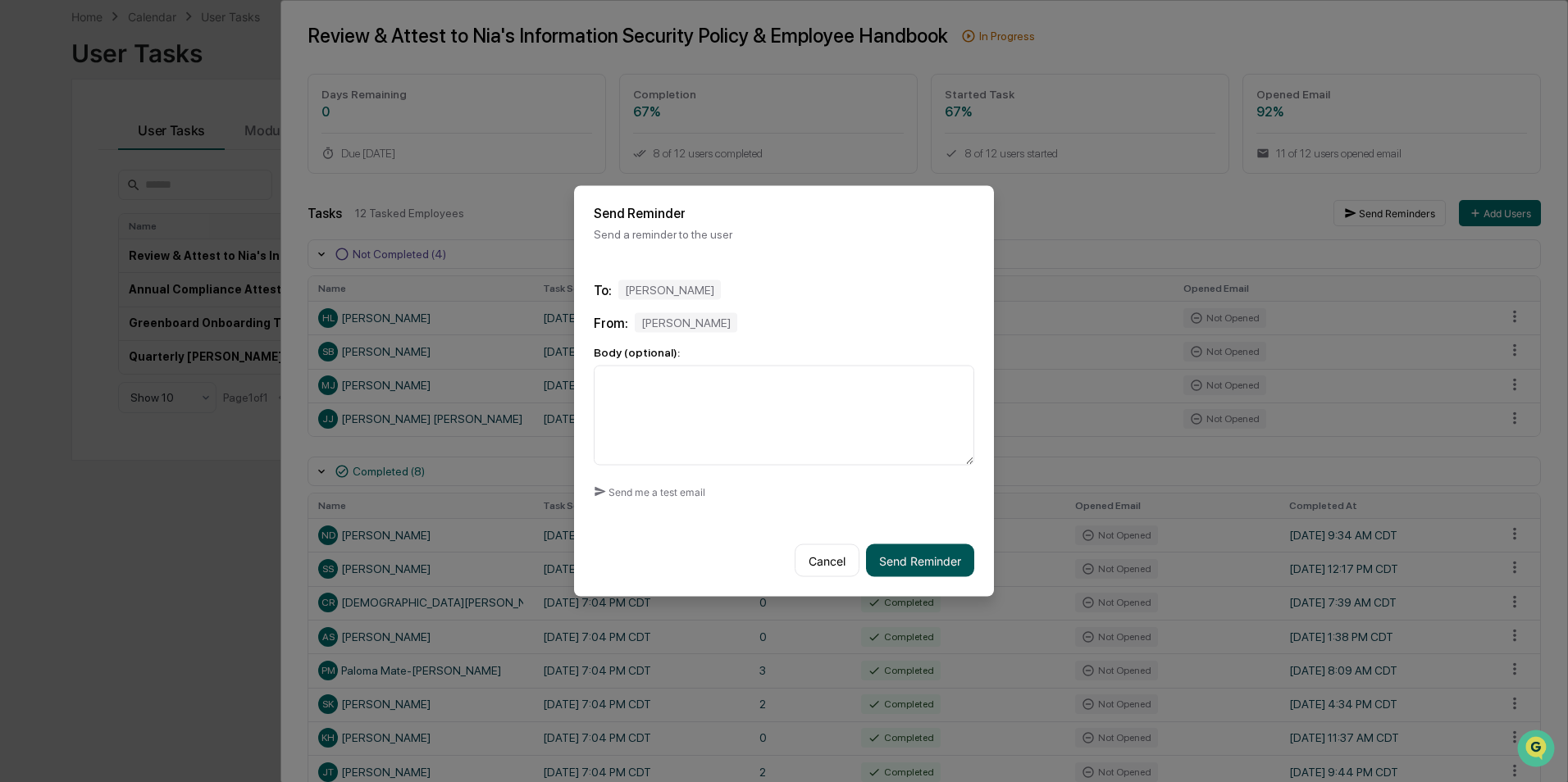
click at [948, 549] on button "Send Reminder" at bounding box center [920, 560] width 108 height 33
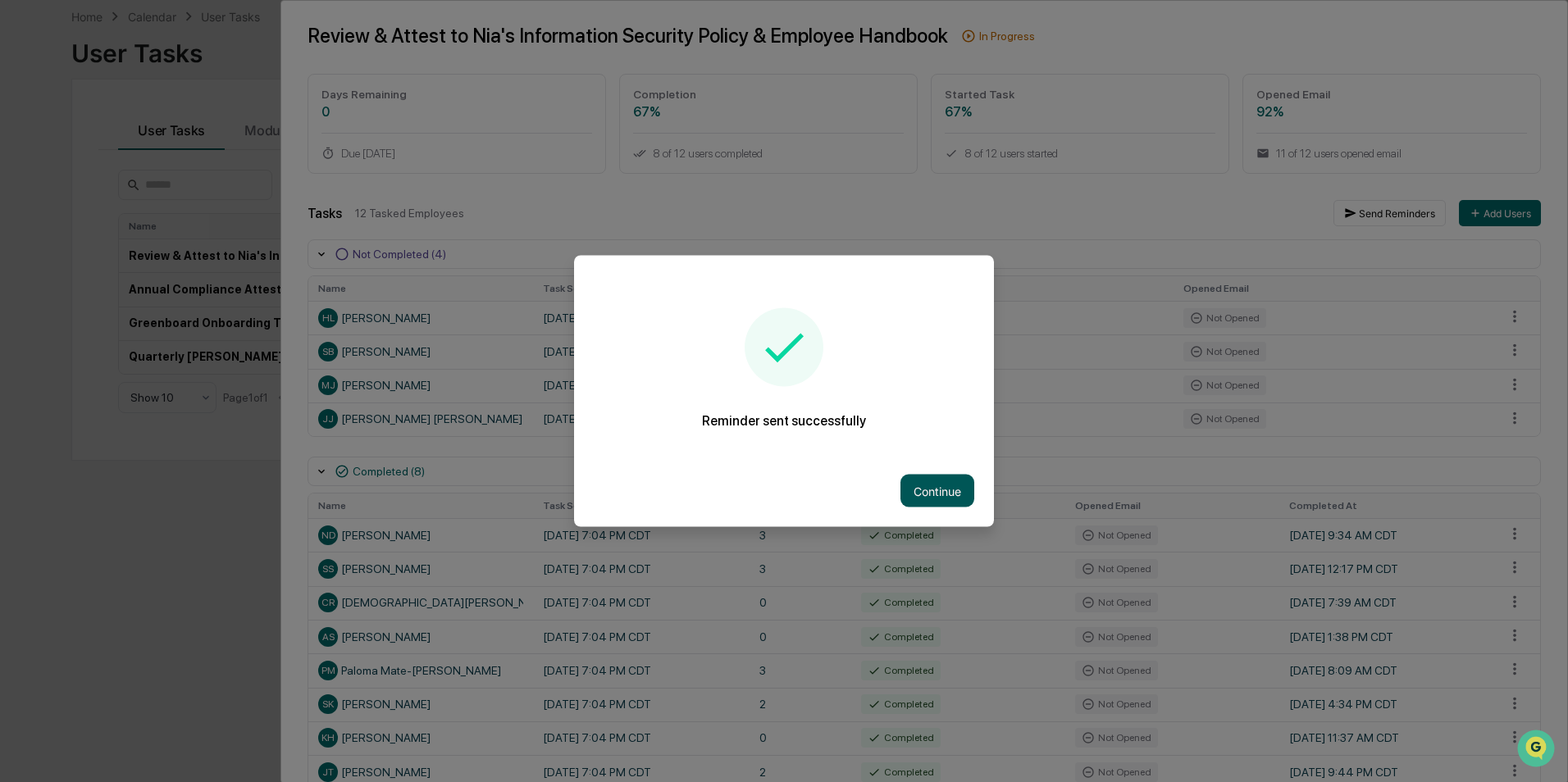
click at [939, 489] on button "Continue" at bounding box center [937, 491] width 74 height 33
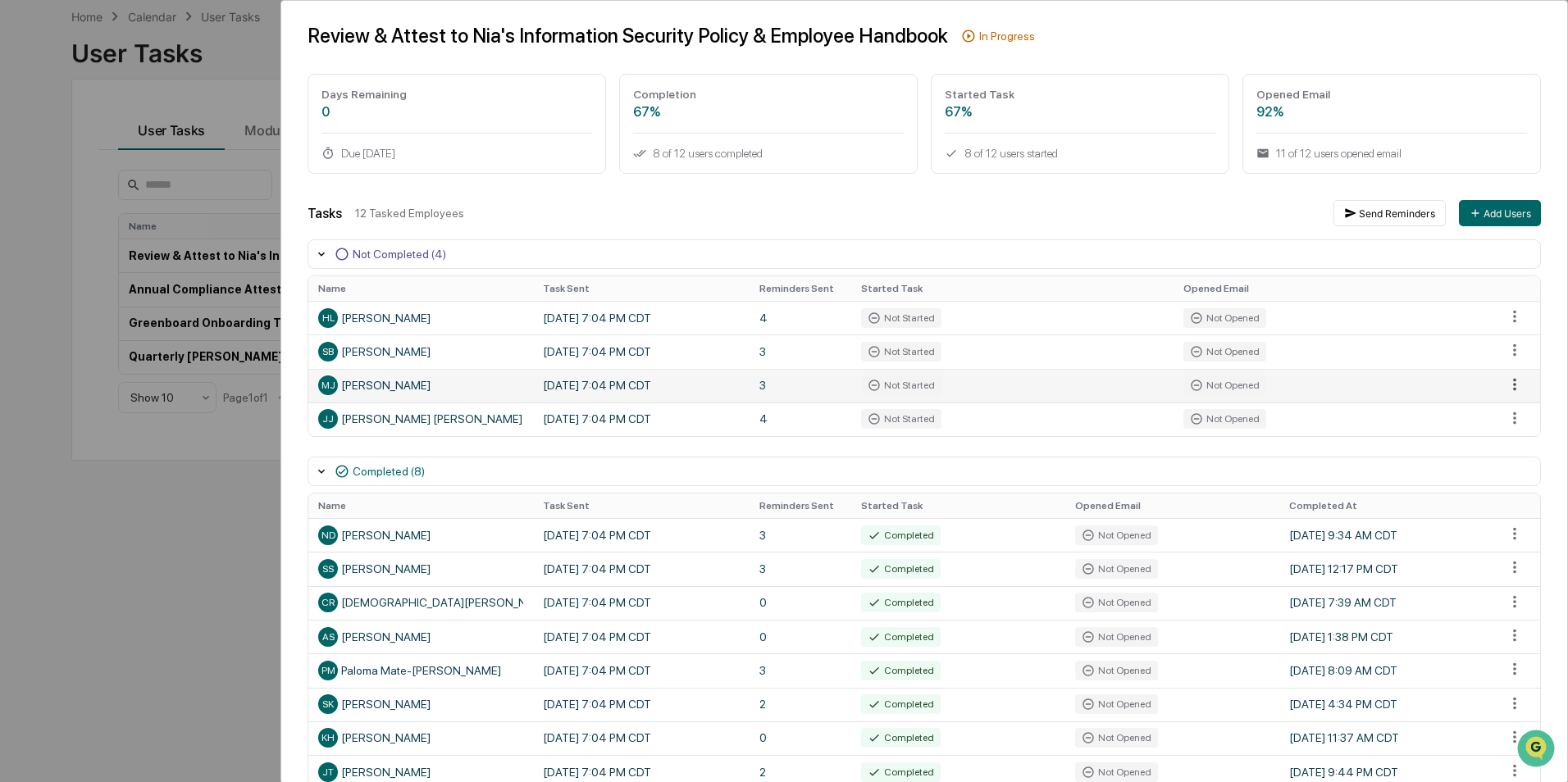
click at [1492, 385] on html "Calendar Manage Tasks Reviews Approval Management Company People, Data, Setting…" at bounding box center [784, 312] width 1568 height 782
click at [1524, 441] on div "Send Reminder" at bounding box center [1506, 440] width 124 height 26
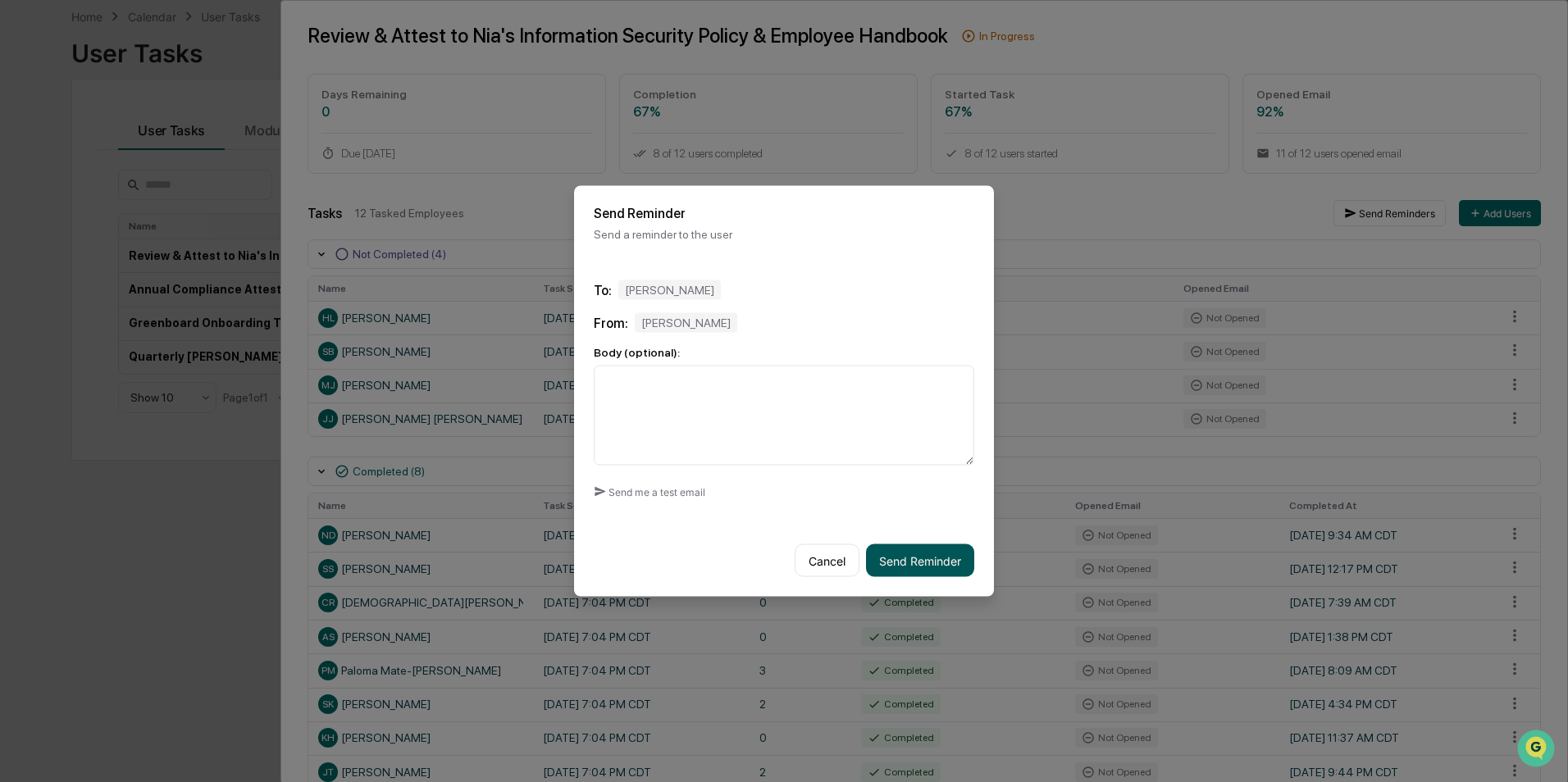
click at [894, 569] on button "Send Reminder" at bounding box center [920, 560] width 108 height 33
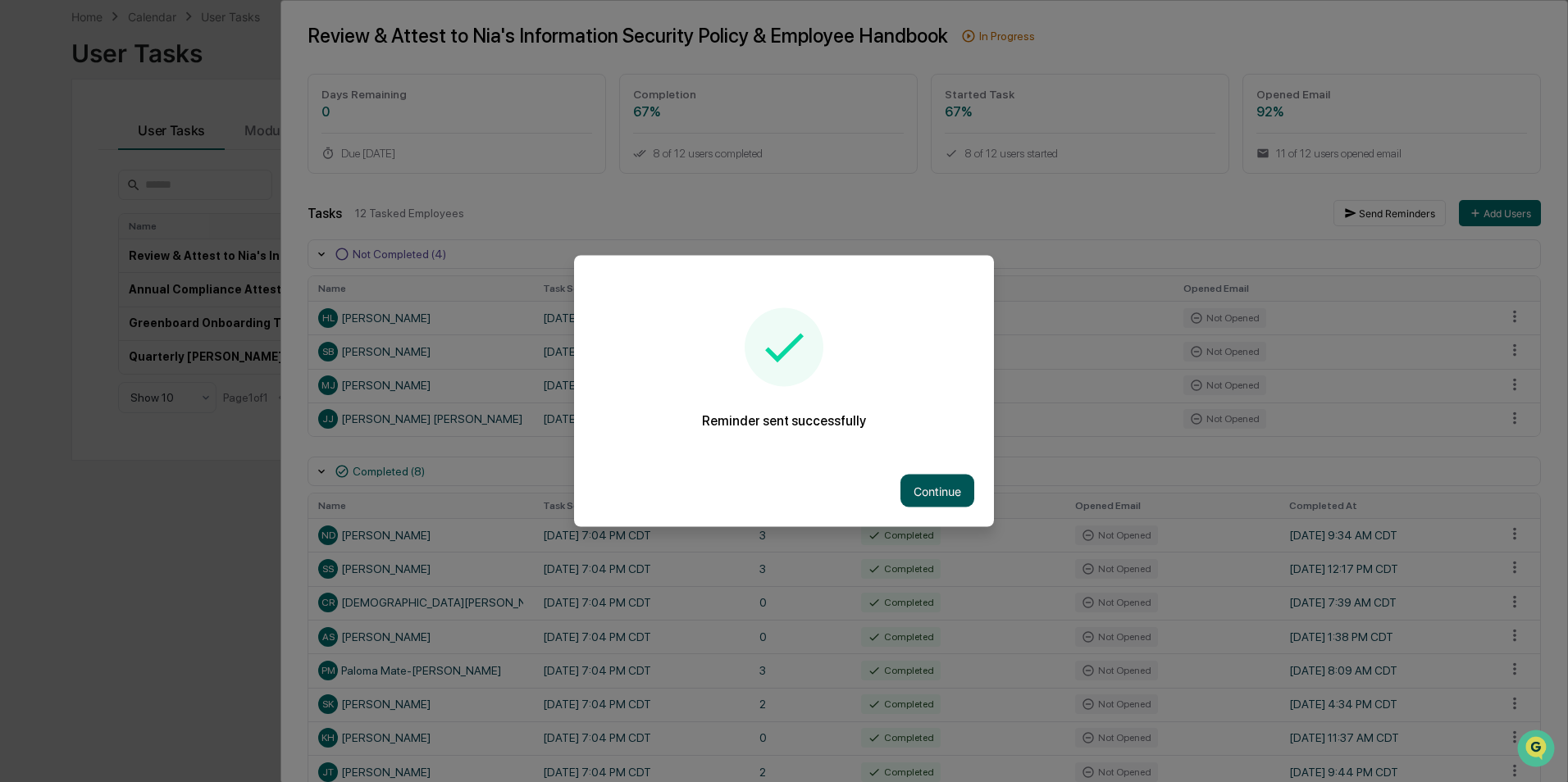
click at [939, 492] on button "Continue" at bounding box center [937, 491] width 74 height 33
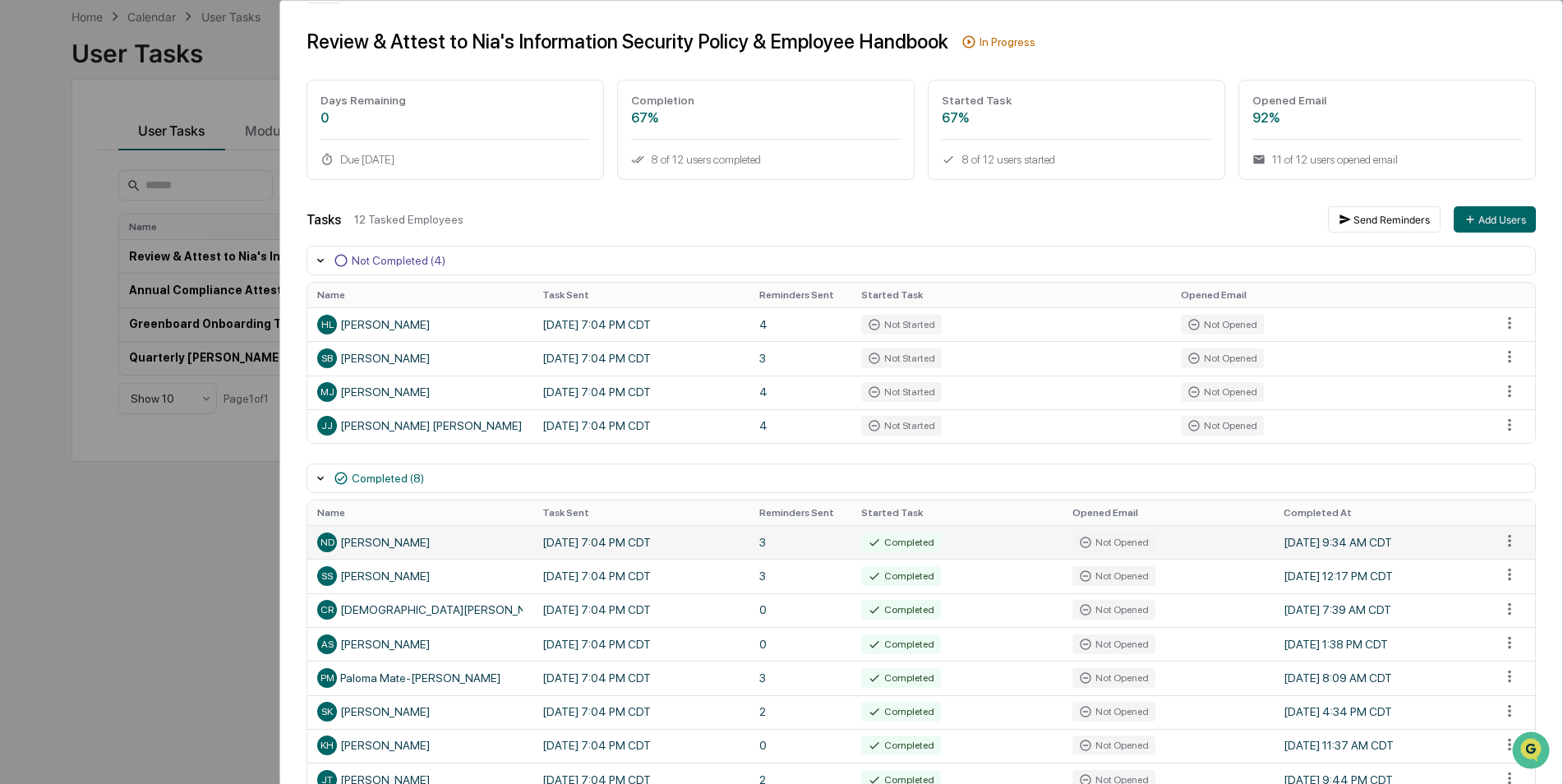
scroll to position [0, 0]
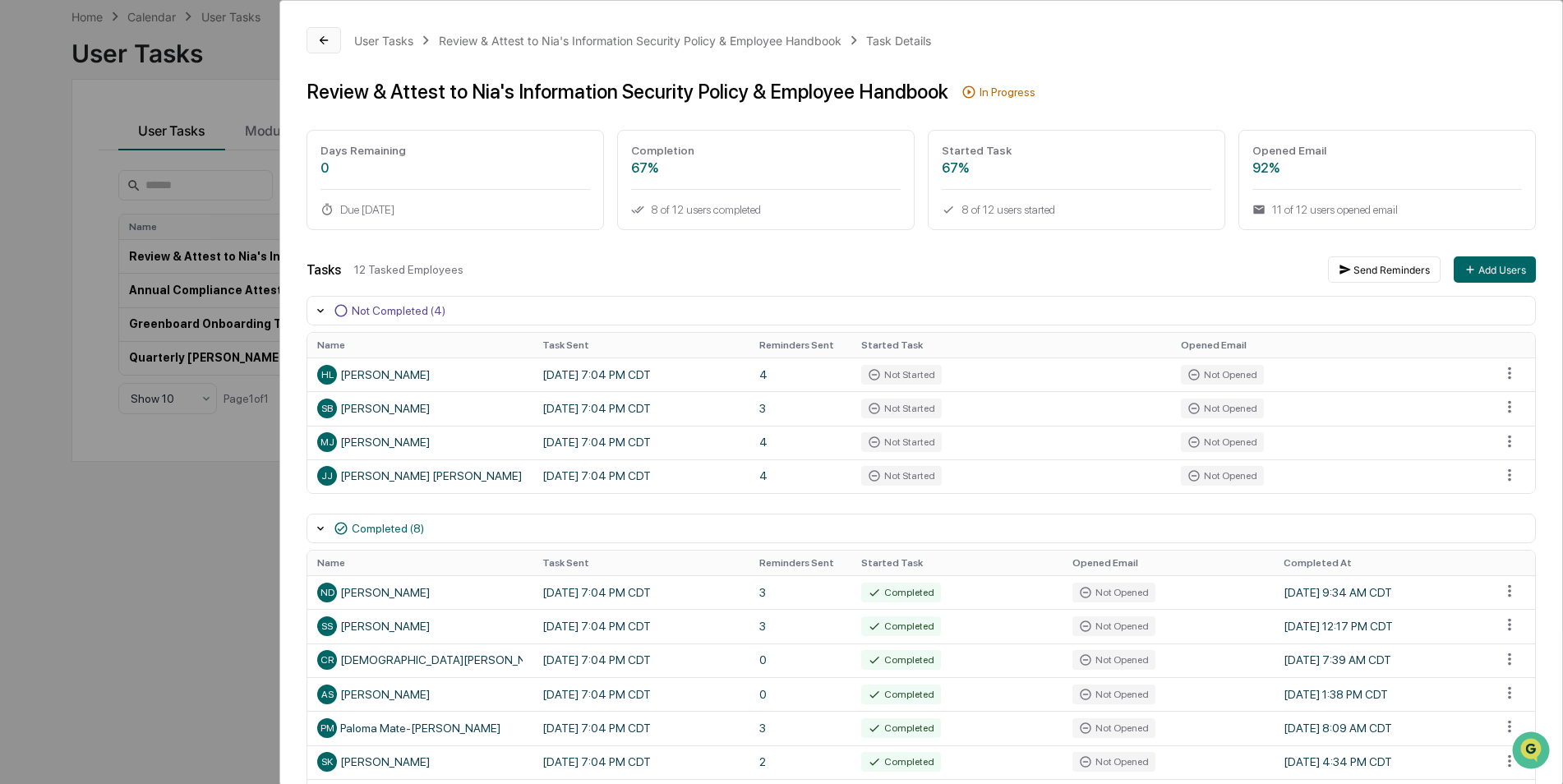
click at [331, 43] on button at bounding box center [323, 40] width 35 height 26
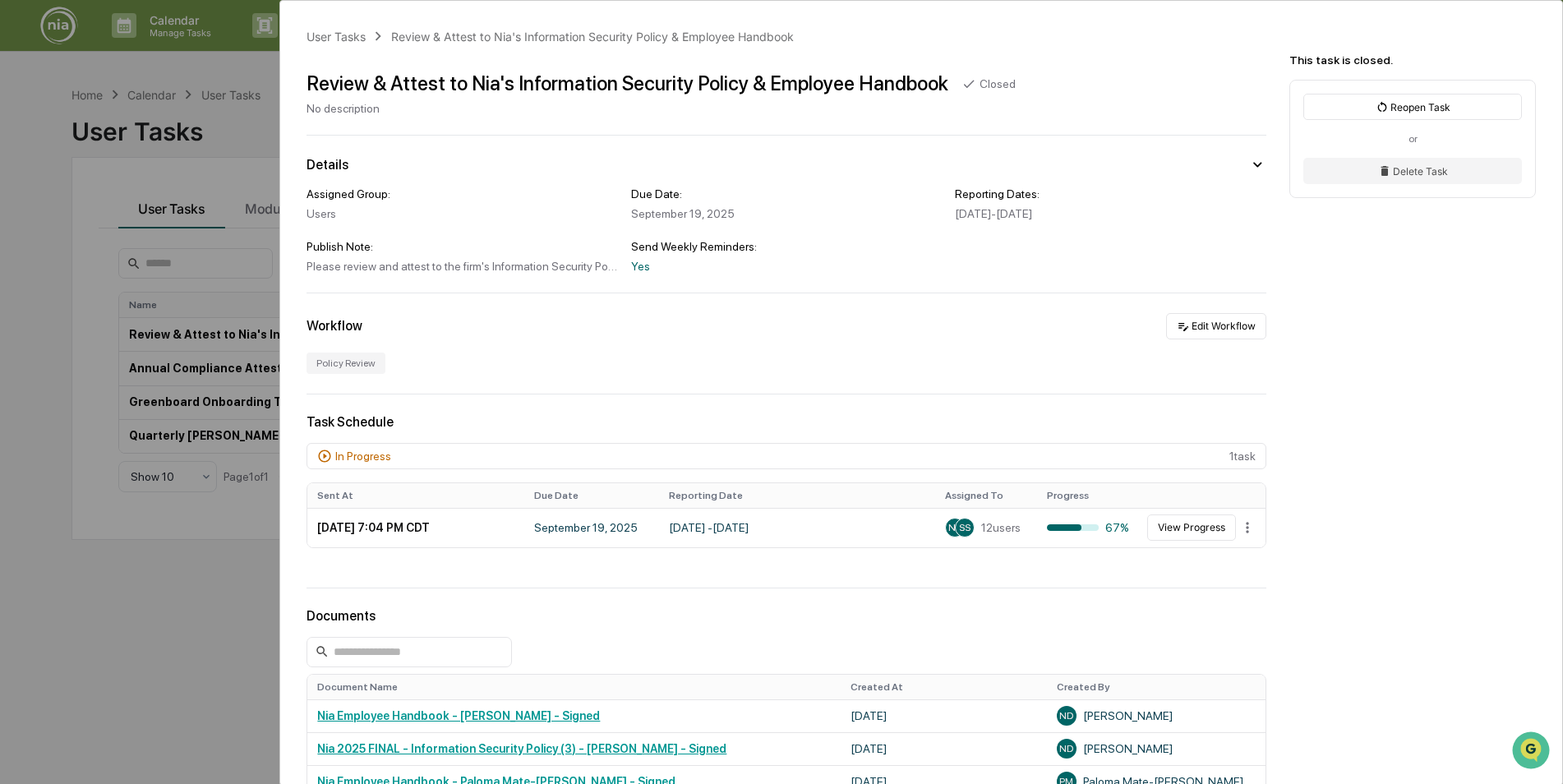
click at [179, 667] on div "User Tasks Review & Attest to [PERSON_NAME]'s Information Security Policy & Emp…" at bounding box center [782, 392] width 1563 height 784
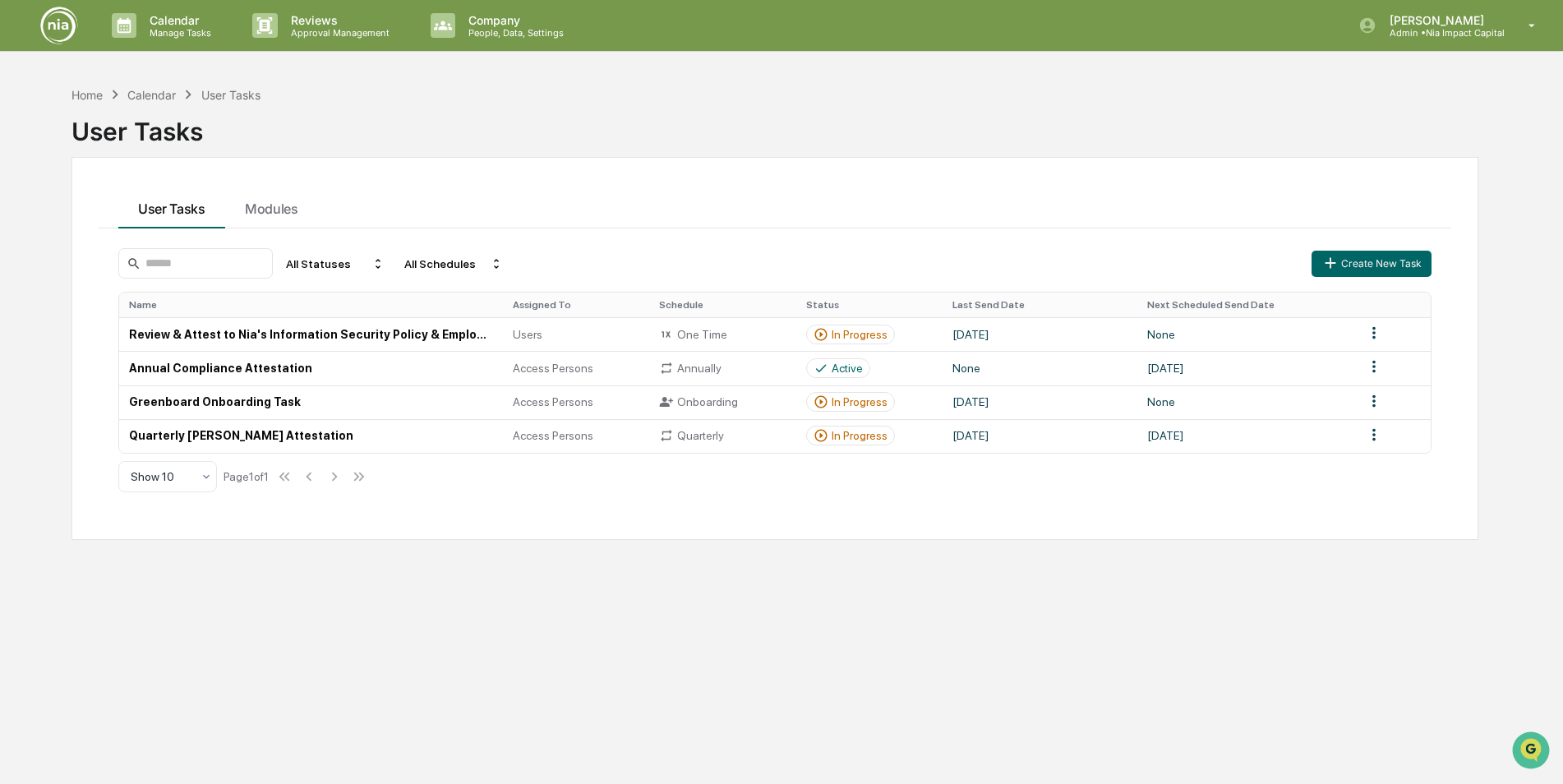
click at [49, 19] on img at bounding box center [59, 26] width 39 height 39
